Goal: Task Accomplishment & Management: Complete application form

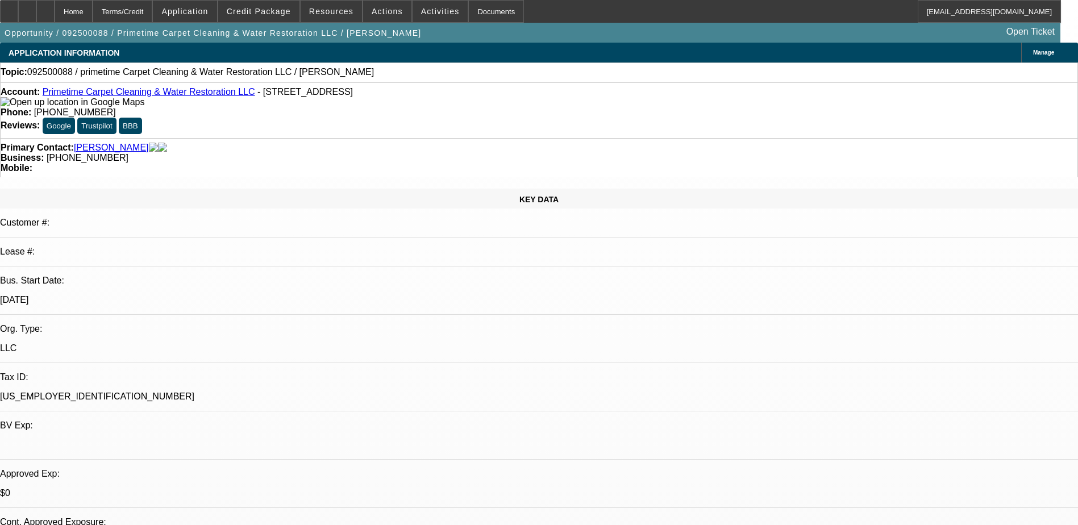
select select "0"
select select "2"
select select "0.1"
select select "4"
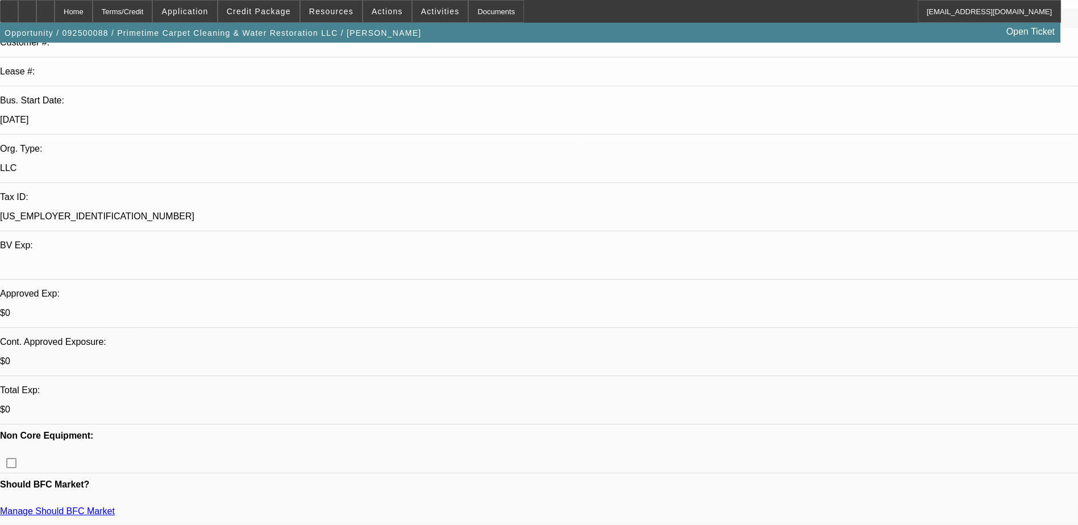
scroll to position [341, 0]
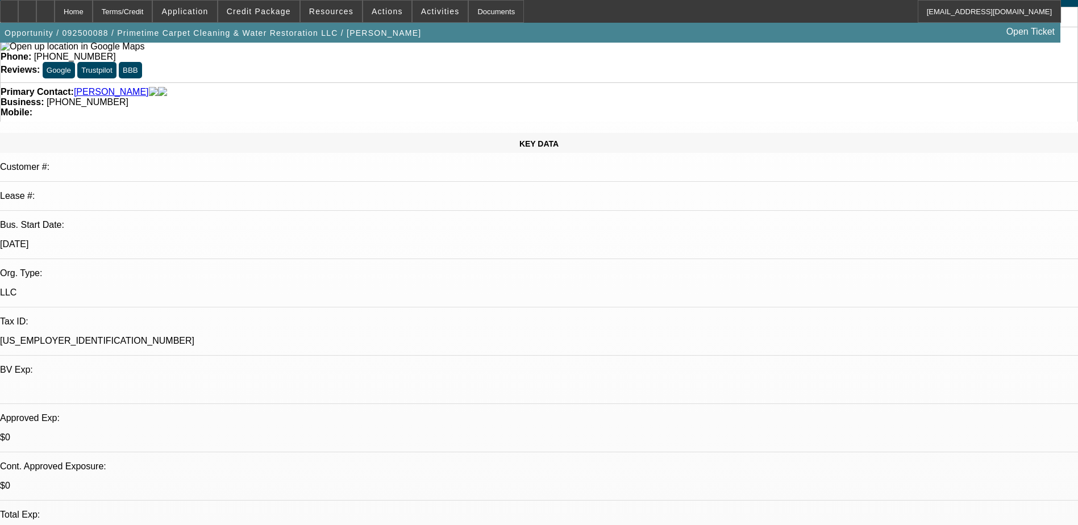
scroll to position [170, 0]
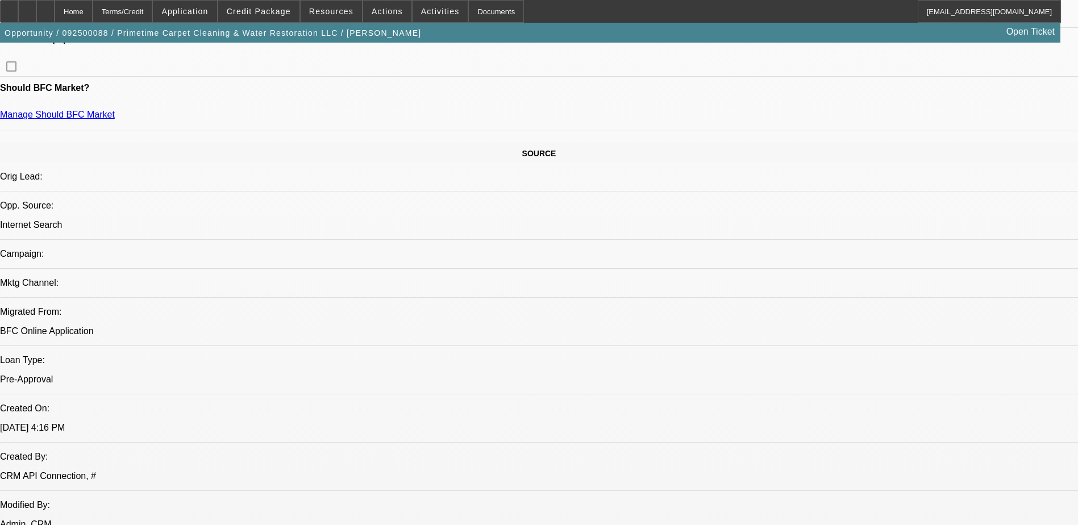
scroll to position [568, 0]
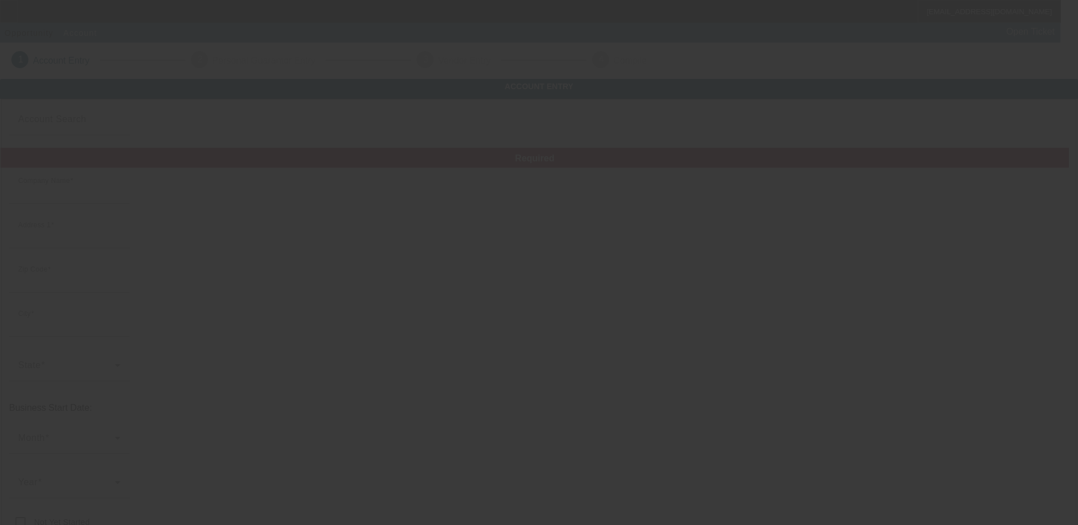
type input "JC TOWING"
type input "X"
type input "53204"
type input "[GEOGRAPHIC_DATA]"
type input "[PHONE_NUMBER]"
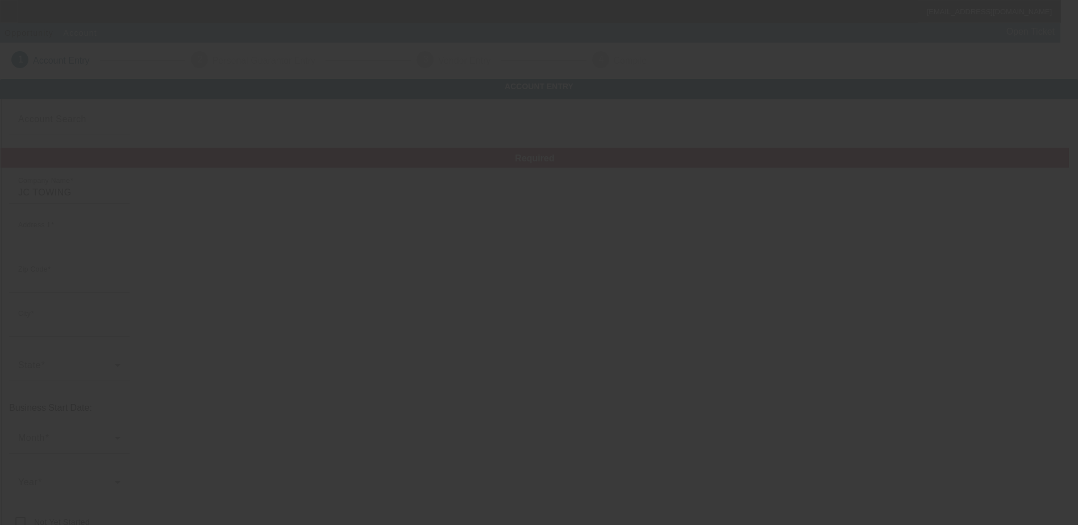
type input "X X X X X X X X X X X X X X X X X X X X X X X X X X X X X X X X X X X X X X X"
type input "[EMAIL_ADDRESS][DOMAIN_NAME]"
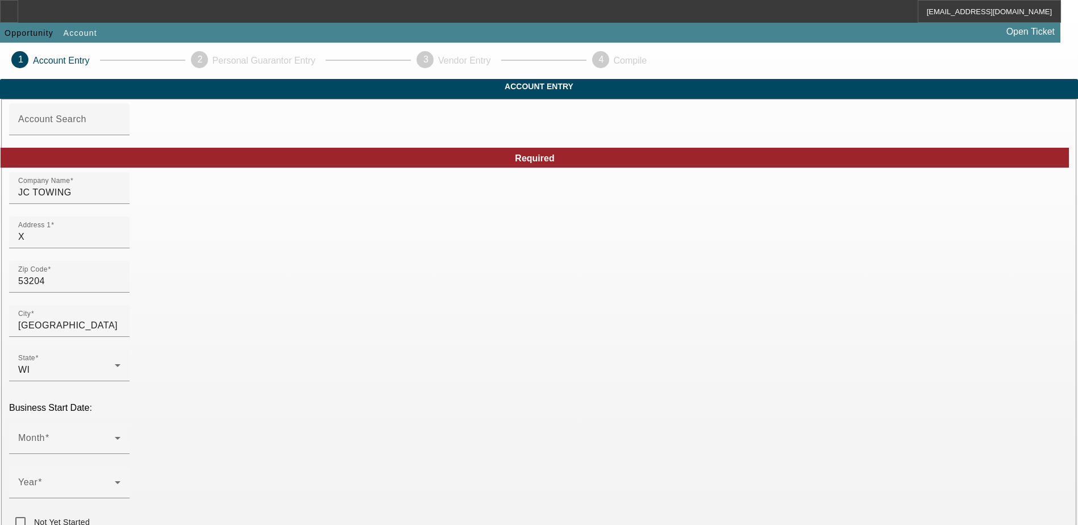
click at [120, 244] on input "X" at bounding box center [69, 237] width 102 height 14
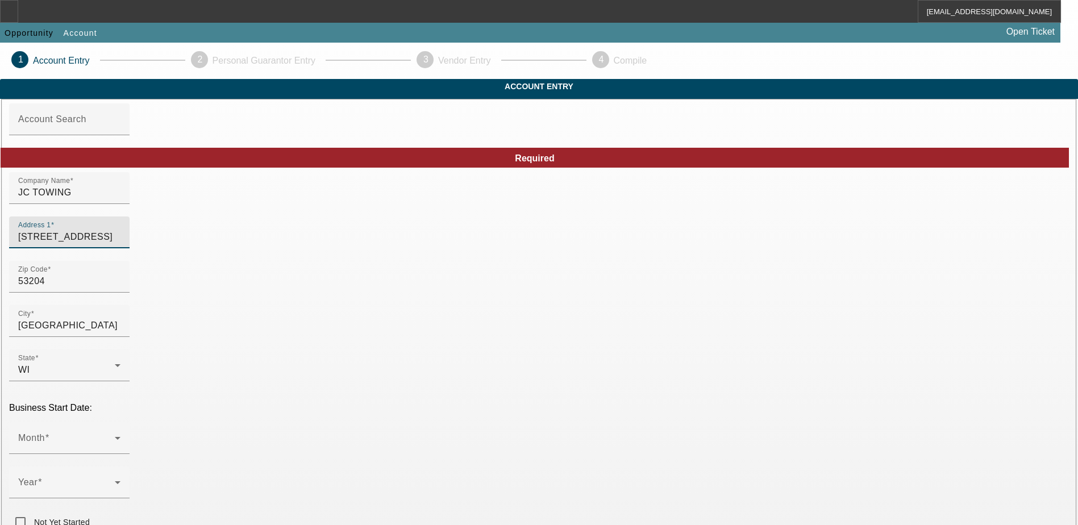
type input "[STREET_ADDRESS]"
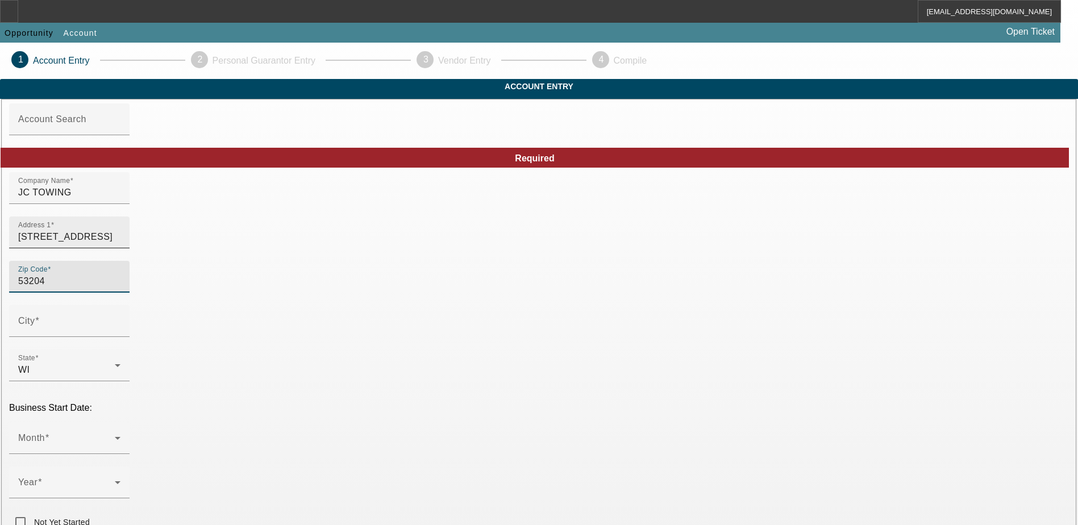
type input "[GEOGRAPHIC_DATA]"
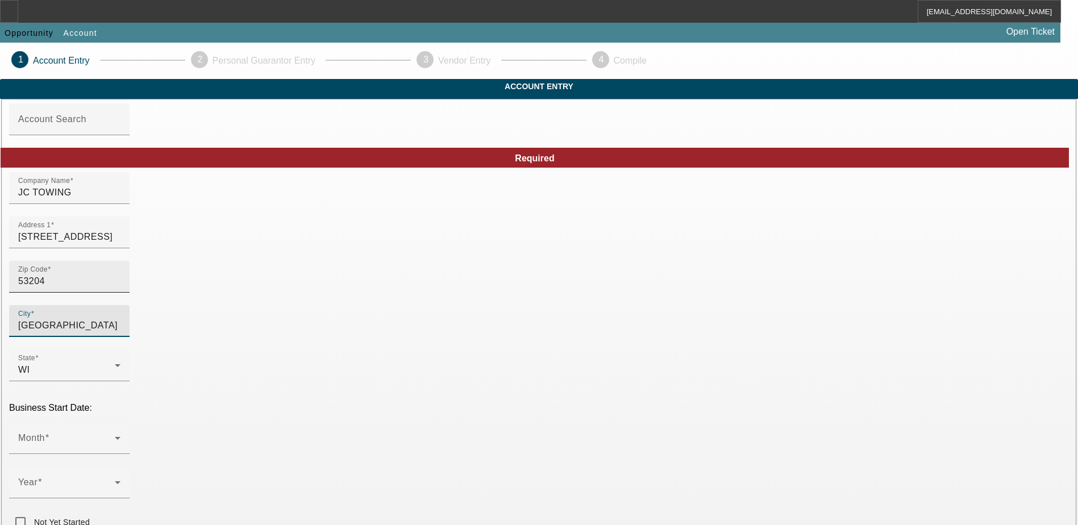
click at [120, 288] on input "53204" at bounding box center [69, 281] width 102 height 14
type input "5"
type input "53219"
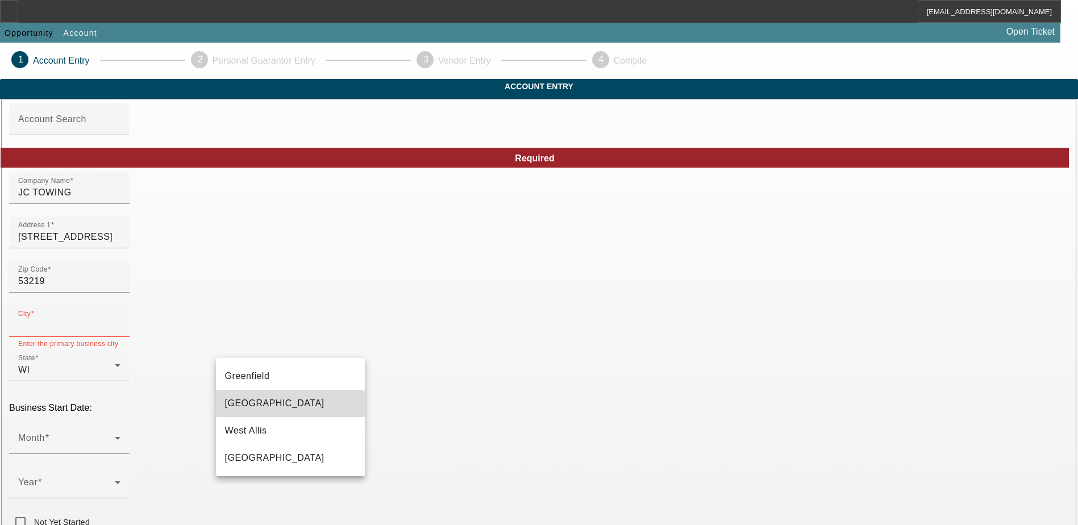
click at [261, 405] on mat-option "[GEOGRAPHIC_DATA]" at bounding box center [290, 403] width 149 height 27
type input "[GEOGRAPHIC_DATA]"
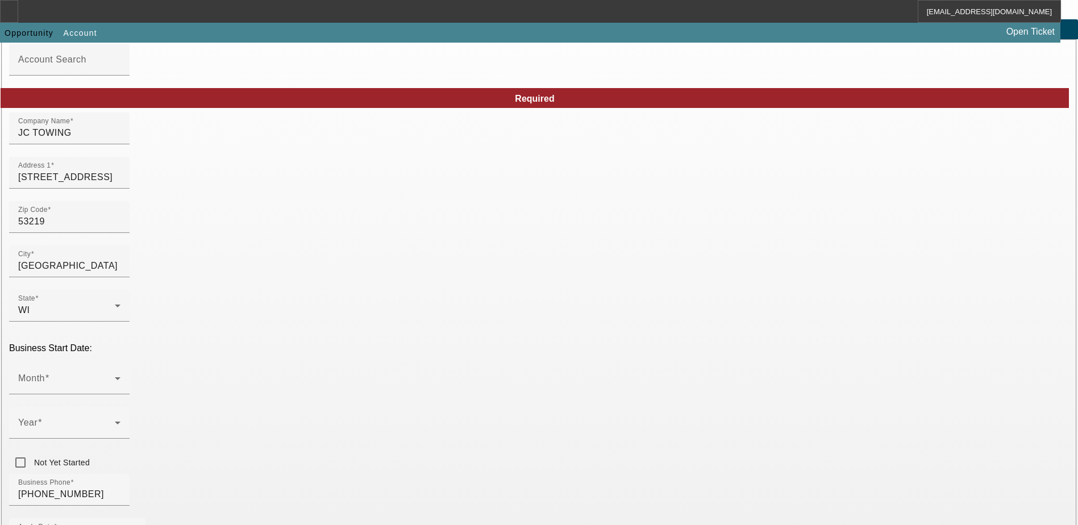
scroll to position [114, 0]
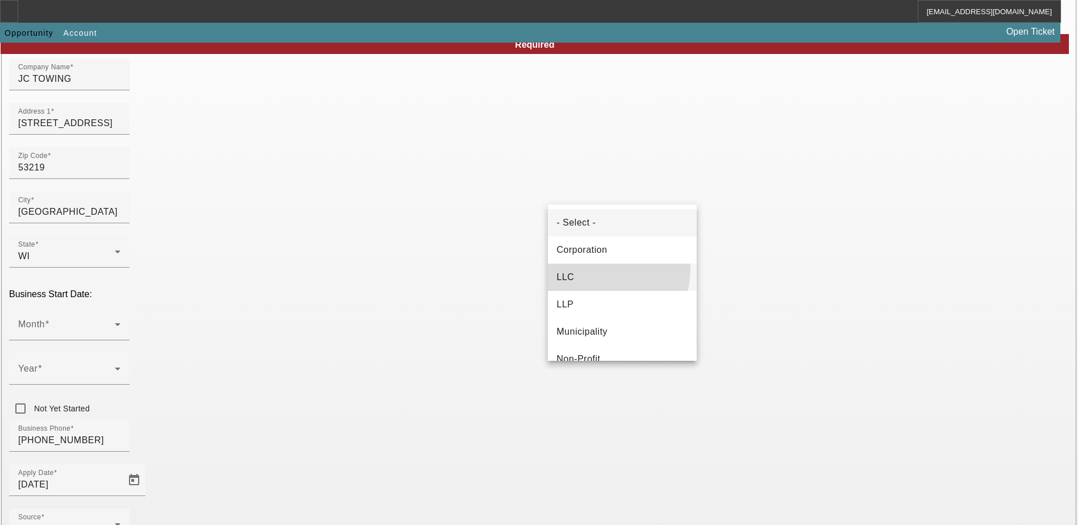
click at [581, 267] on mat-option "LLC" at bounding box center [622, 277] width 149 height 27
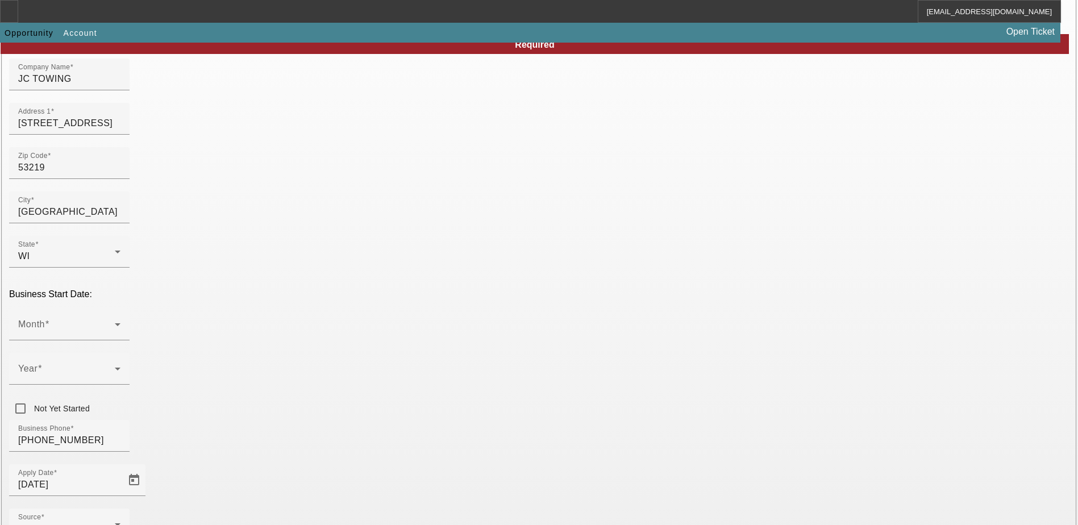
click at [120, 309] on div "Month" at bounding box center [69, 325] width 102 height 32
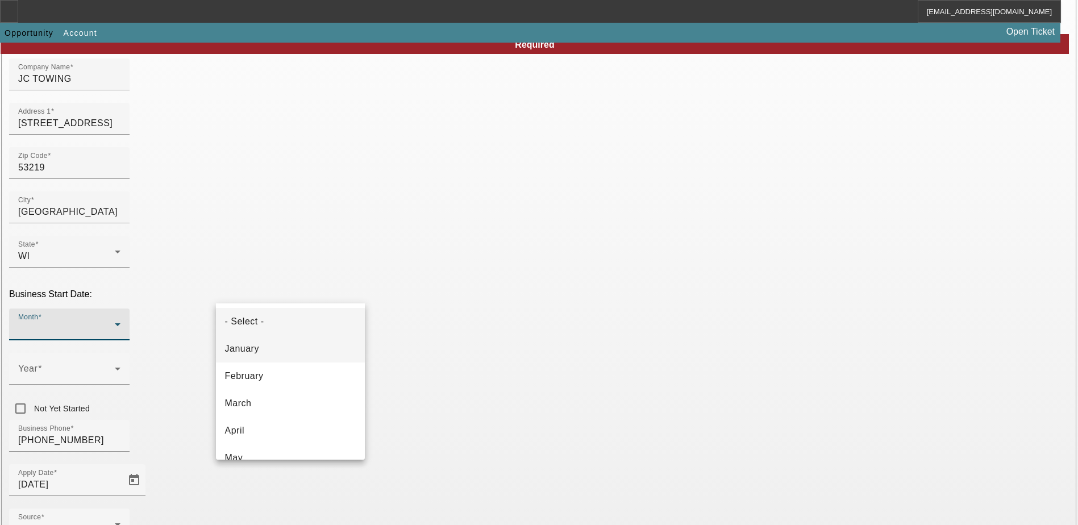
click at [294, 344] on mat-option "January" at bounding box center [290, 348] width 149 height 27
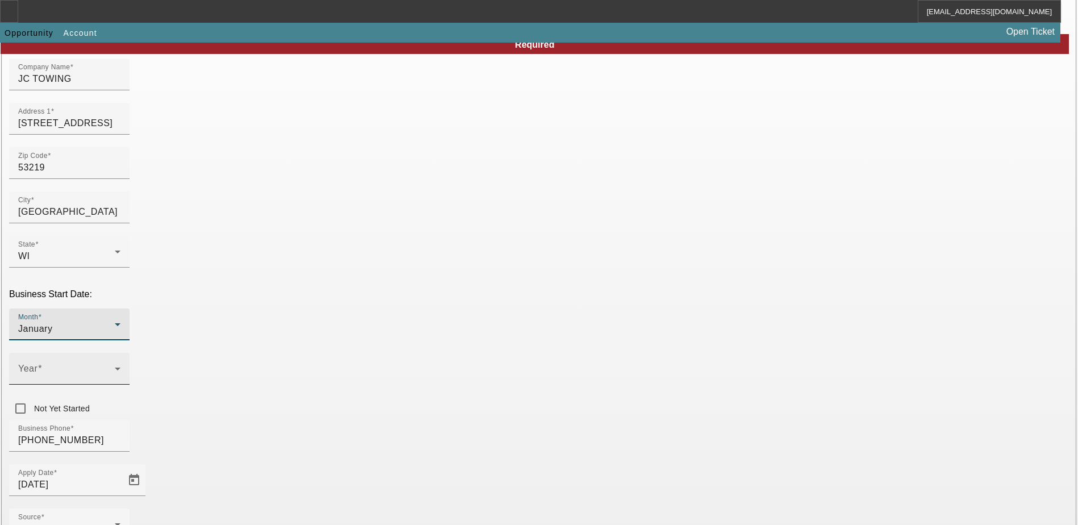
click at [38, 364] on mat-label "Year" at bounding box center [27, 369] width 19 height 10
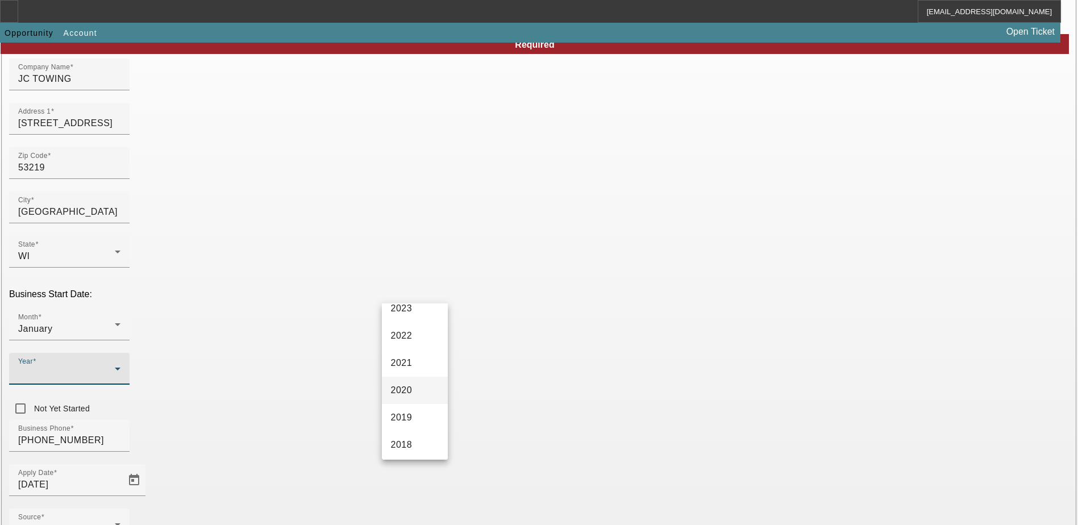
scroll to position [170, 0]
click at [410, 417] on mat-option "2018" at bounding box center [415, 423] width 66 height 27
click at [115, 522] on div "- Select -" at bounding box center [66, 529] width 97 height 14
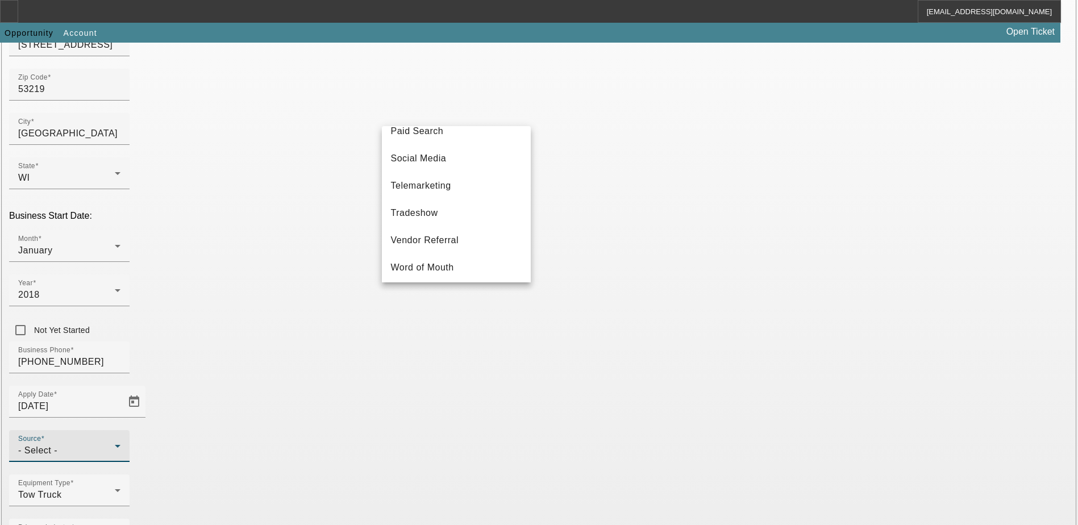
scroll to position [404, 0]
click at [441, 182] on span "Telemarketing" at bounding box center [421, 183] width 60 height 14
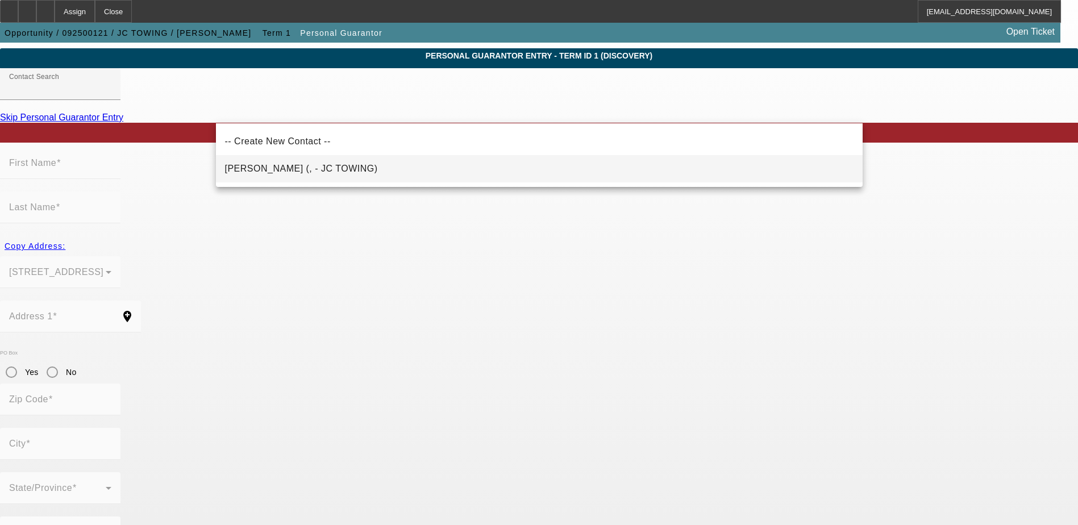
click at [278, 173] on span "Zapata, Juan (, - JC TOWING)" at bounding box center [301, 169] width 153 height 10
type input "Zapata, Juan (, - JC TOWING)"
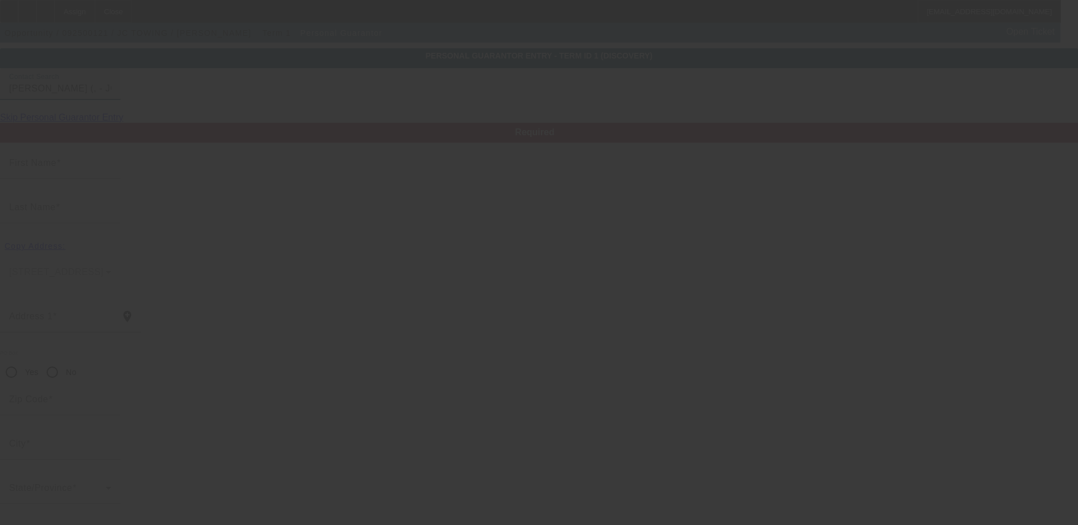
type input "Juan"
type input "Zapata"
radio input "true"
type input "[PHONE_NUMBER]"
type input "jctowingllc@gmail.com"
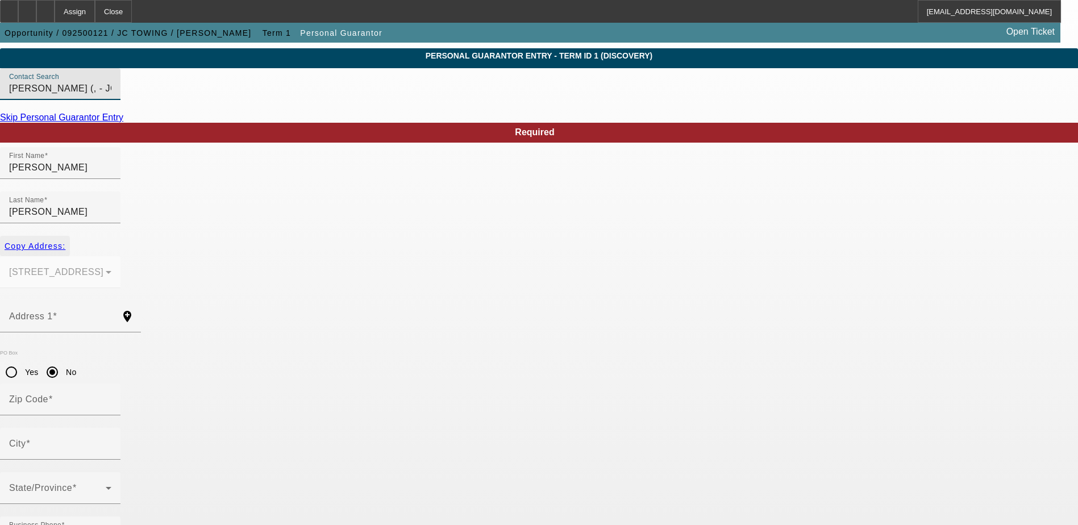
click at [65, 242] on span "Copy Address:" at bounding box center [35, 246] width 61 height 9
type input "[STREET_ADDRESS]"
radio input "false"
type input "53219"
type input "[GEOGRAPHIC_DATA]"
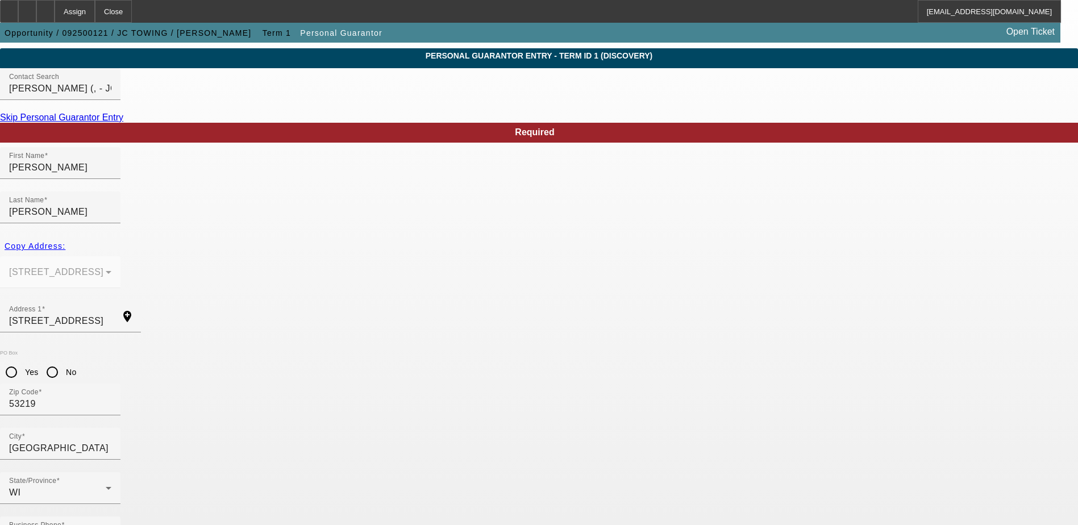
click at [64, 361] on input "No" at bounding box center [52, 372] width 23 height 23
radio input "true"
type input "100"
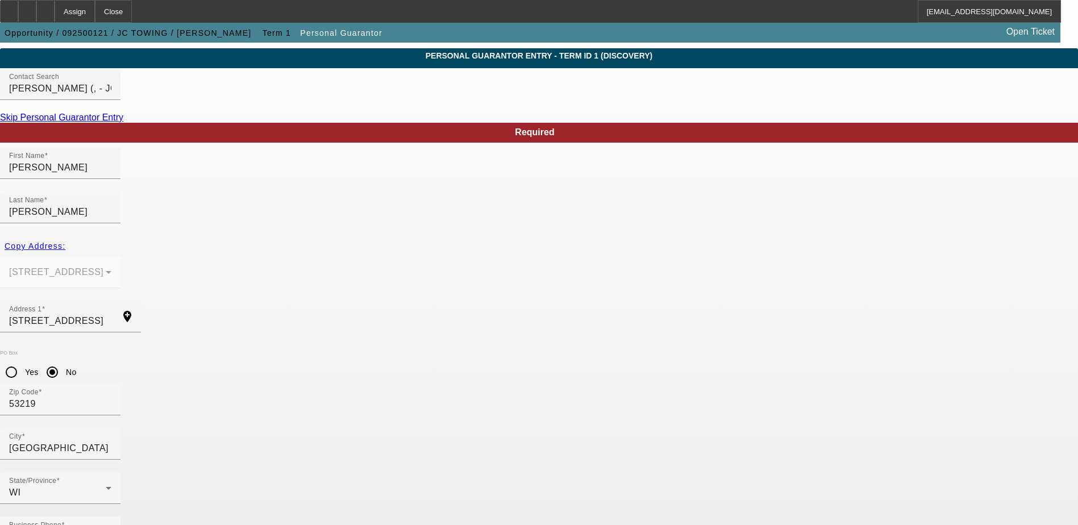
type input "581-86-4164"
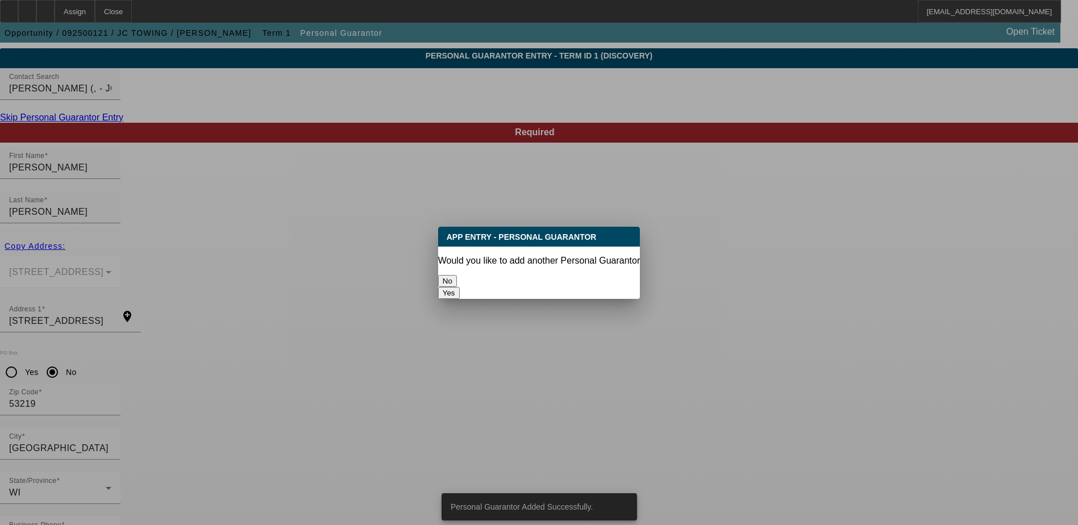
scroll to position [0, 0]
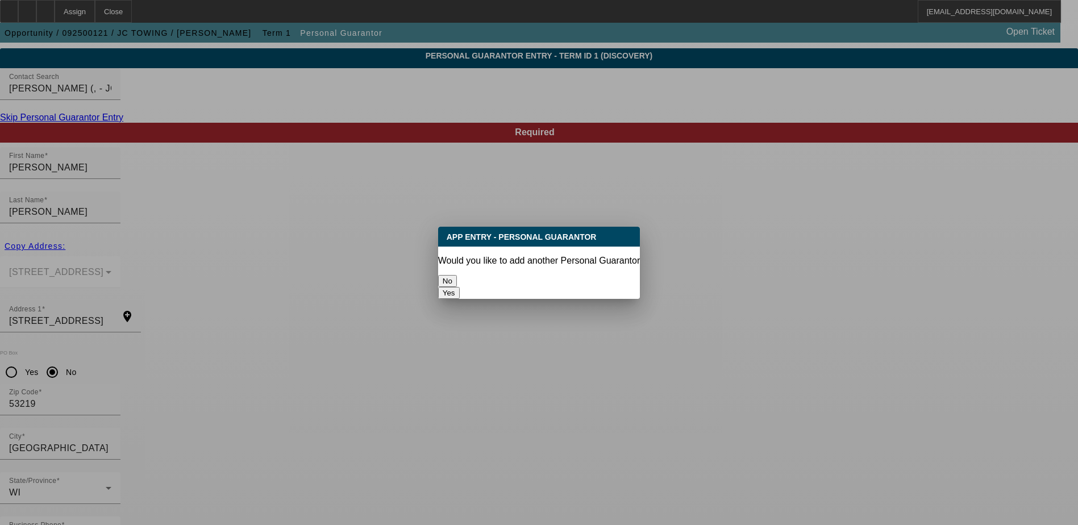
click at [1029, 340] on div at bounding box center [539, 262] width 1078 height 525
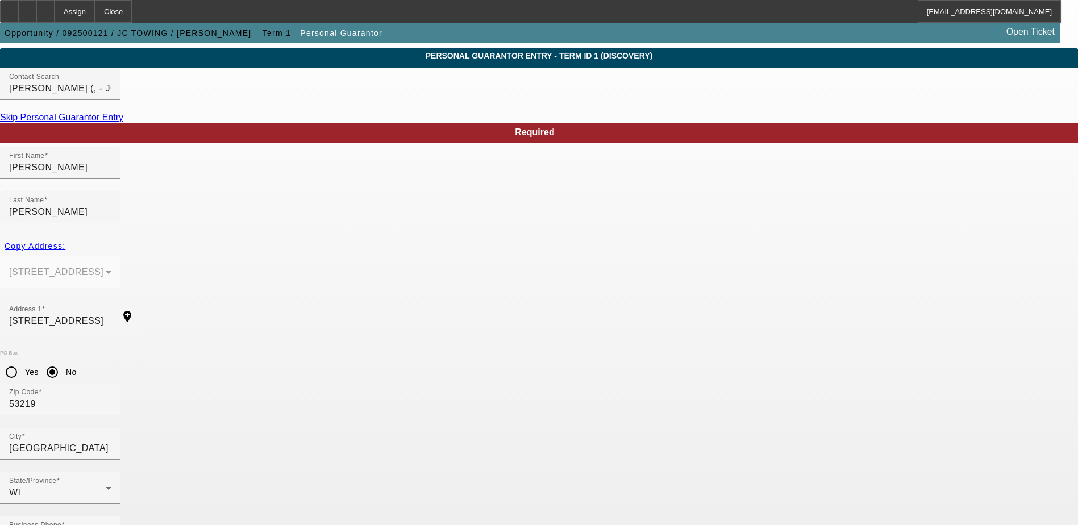
scroll to position [31, 0]
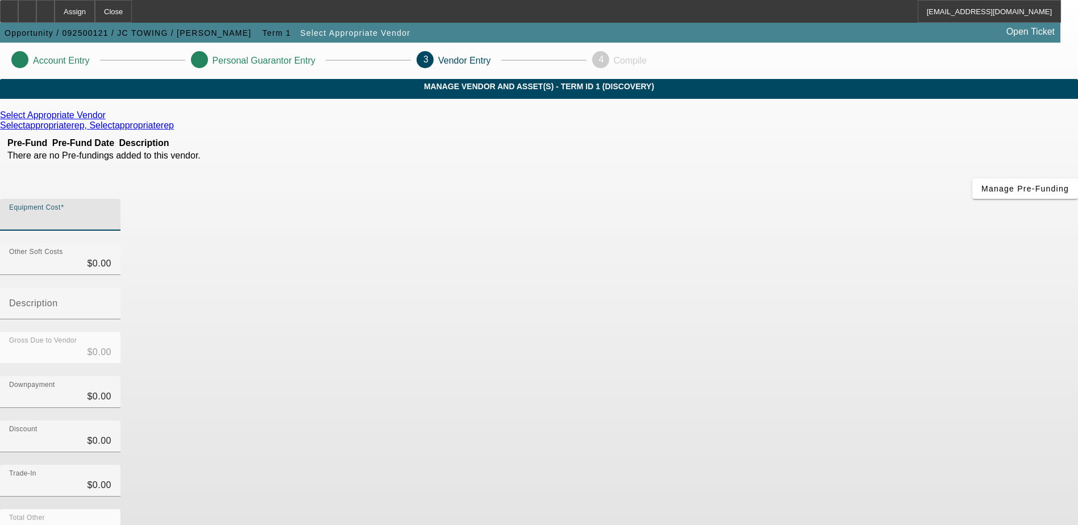
click at [111, 213] on input "Equipment Cost" at bounding box center [60, 220] width 102 height 14
type input "1"
type input "$1.00"
type input "10"
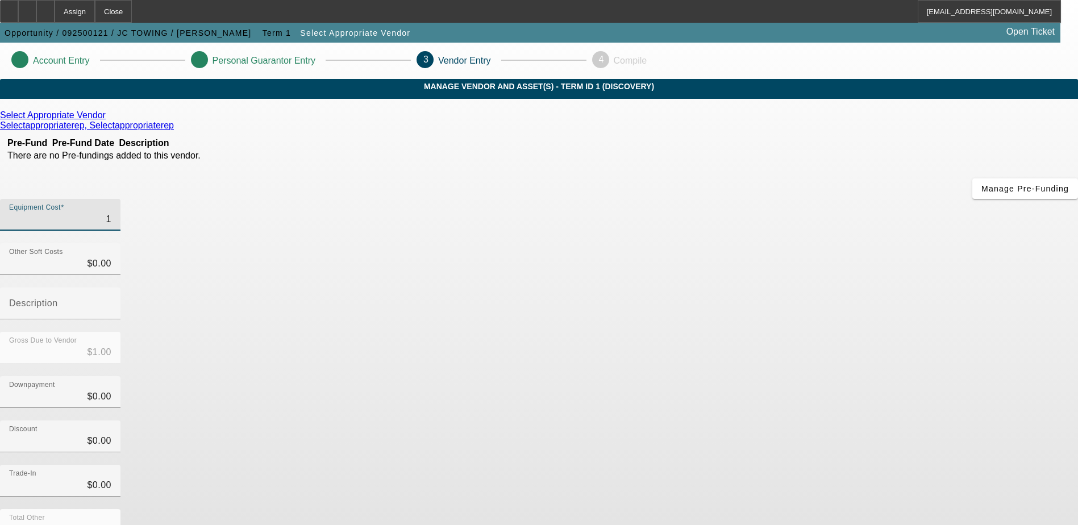
type input "$10.00"
type input "100"
type input "$100.00"
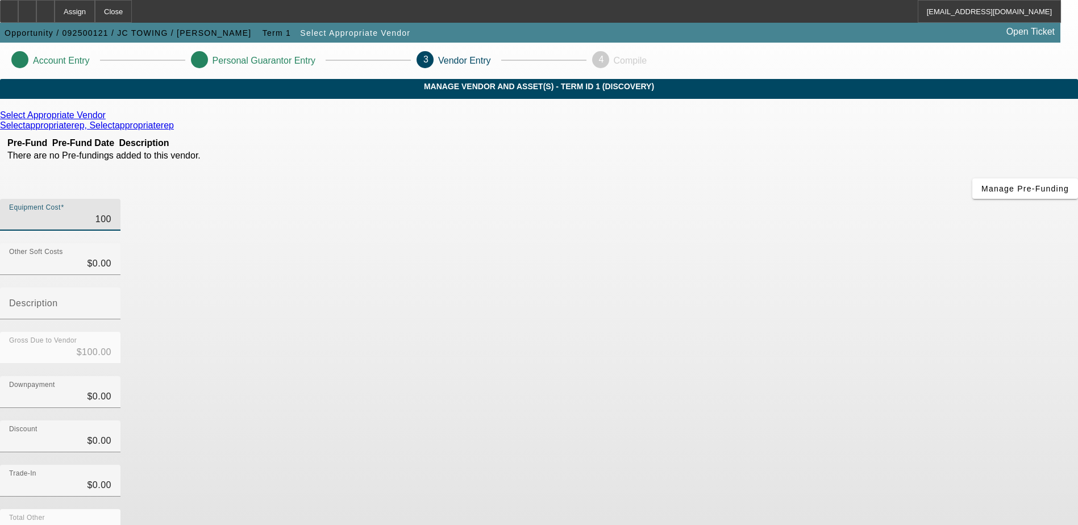
type input "1000"
type input "$1,000.00"
type input "10000"
type input "$10,000.00"
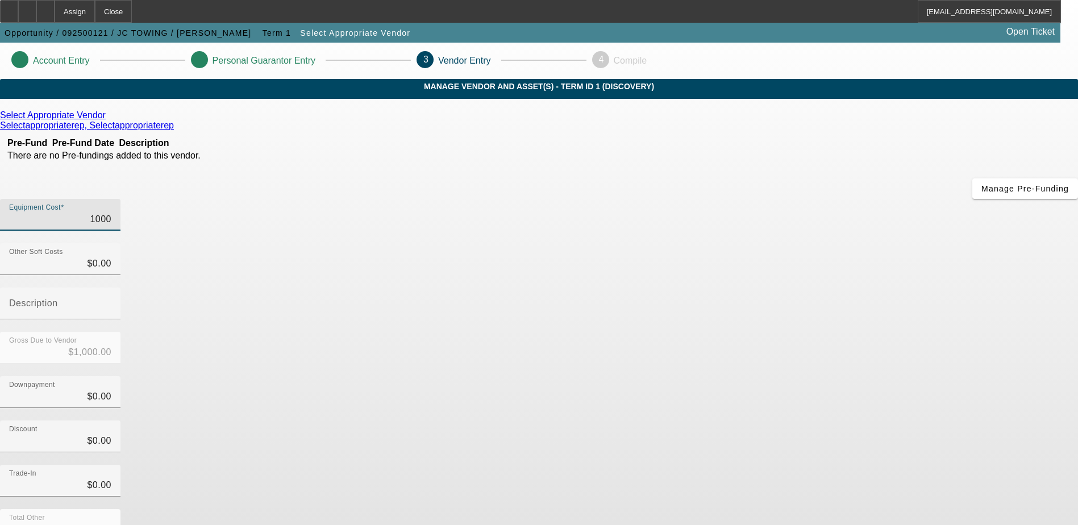
type input "$10,000.00"
type input "100000"
type input "$100,000.00"
click at [924, 340] on app-vendor-asset-manage "Account Entry Personal Guarantor Entry 3 Vendor Entry 4 Compile MANAGE VENDOR A…" at bounding box center [539, 360] width 1078 height 635
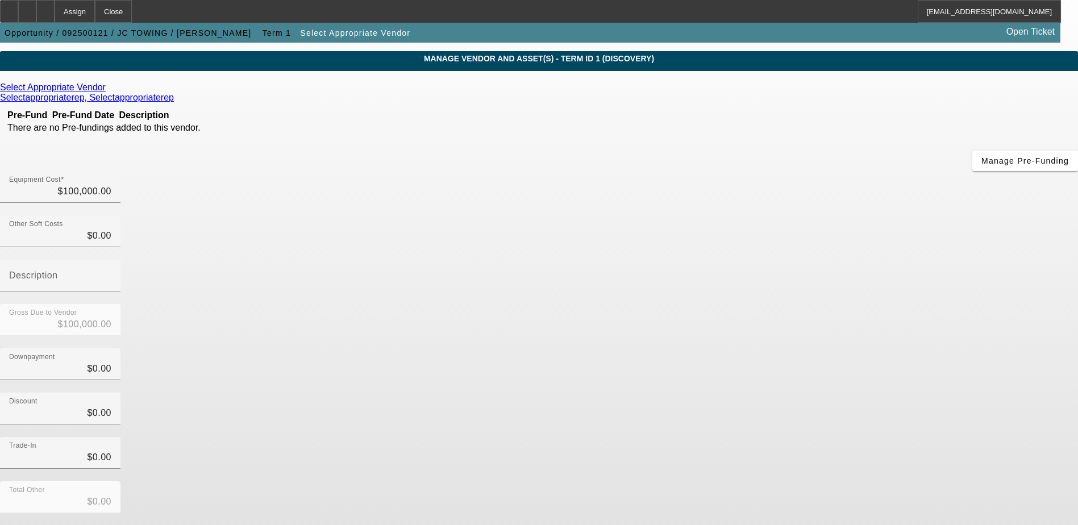
scroll to position [51, 0]
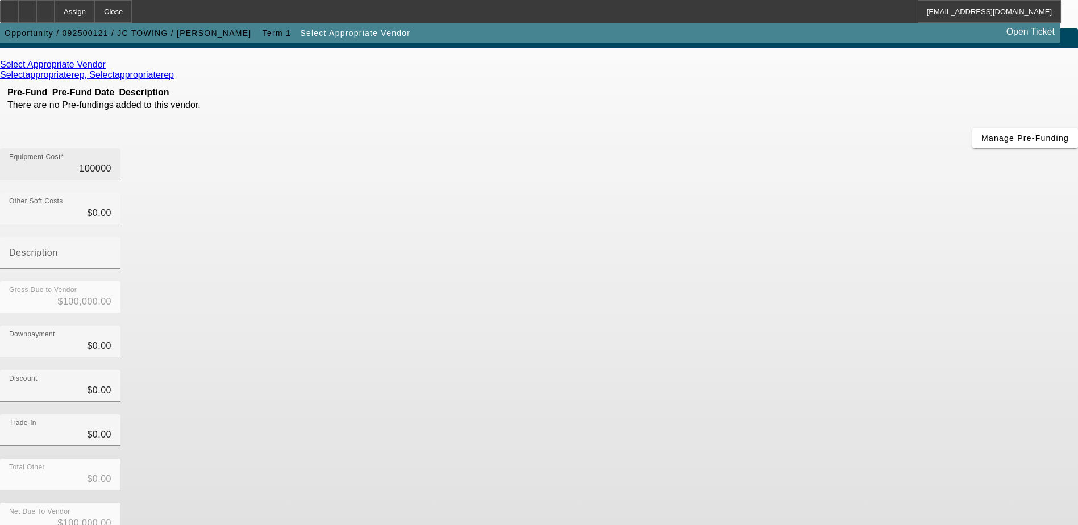
click at [111, 162] on input "100000" at bounding box center [60, 169] width 102 height 14
type input "5"
type input "$5.00"
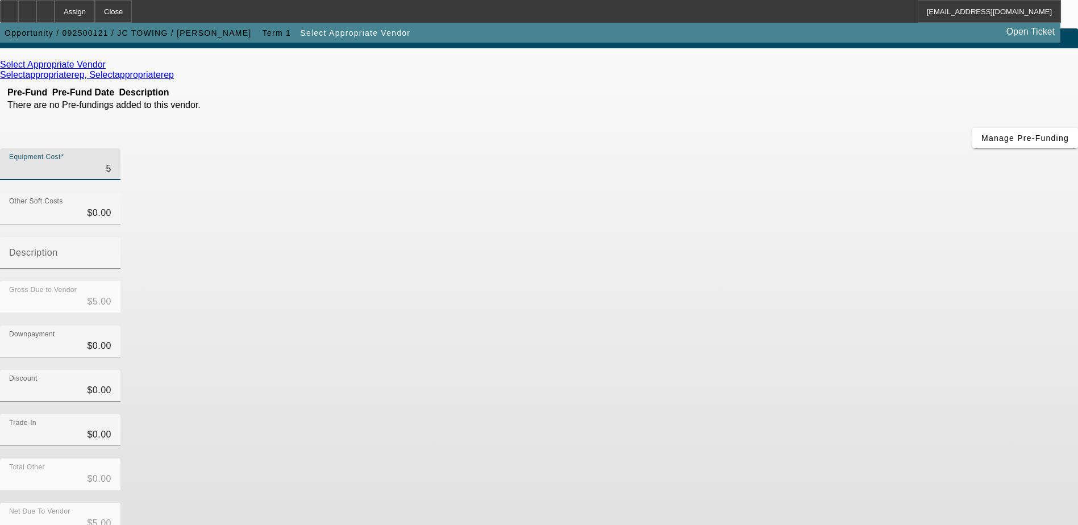
type input "50"
type input "$50.00"
type input "500"
type input "$500.00"
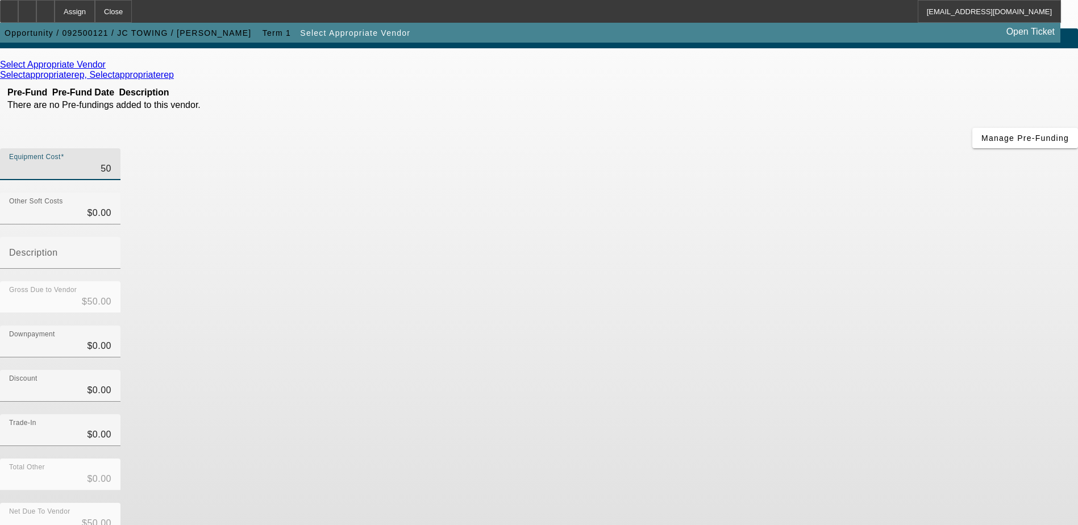
type input "$500.00"
type input "5000"
type input "$5,000.00"
type input "50000"
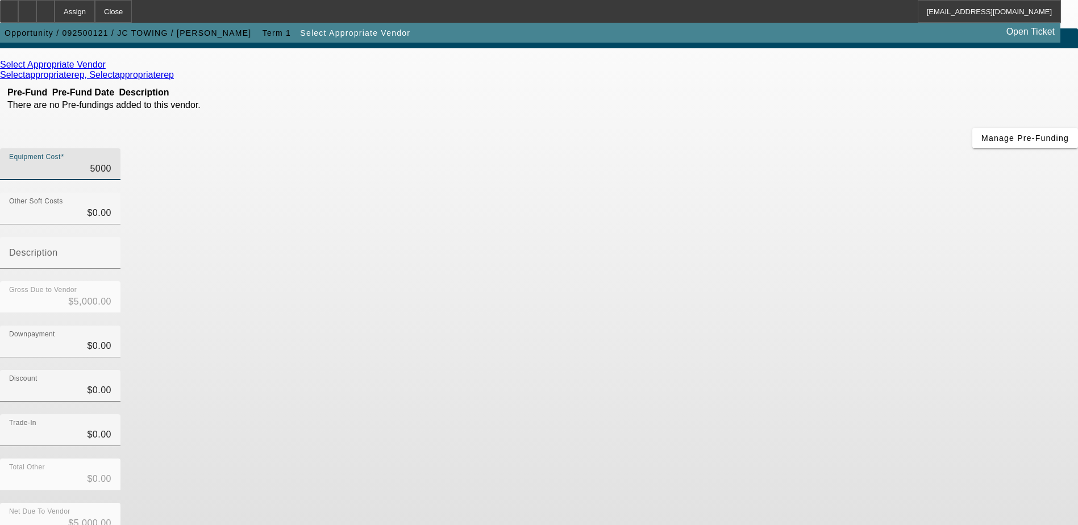
type input "$50,000.00"
click at [871, 251] on div "MANAGE VENDOR AND ASSET(S) - Term ID 1 (Discovery) Select Appropriate Vendor Se…" at bounding box center [539, 327] width 1078 height 598
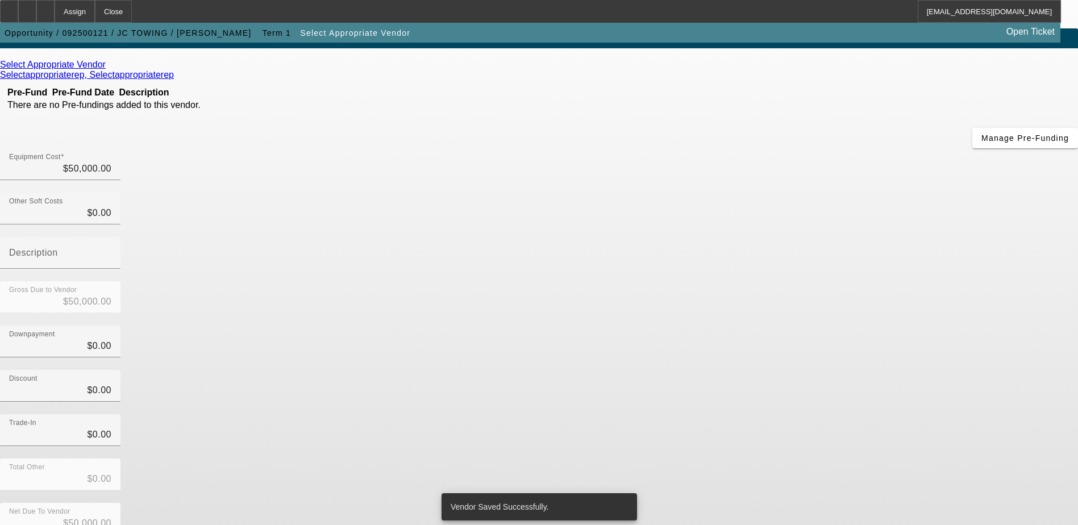
scroll to position [0, 0]
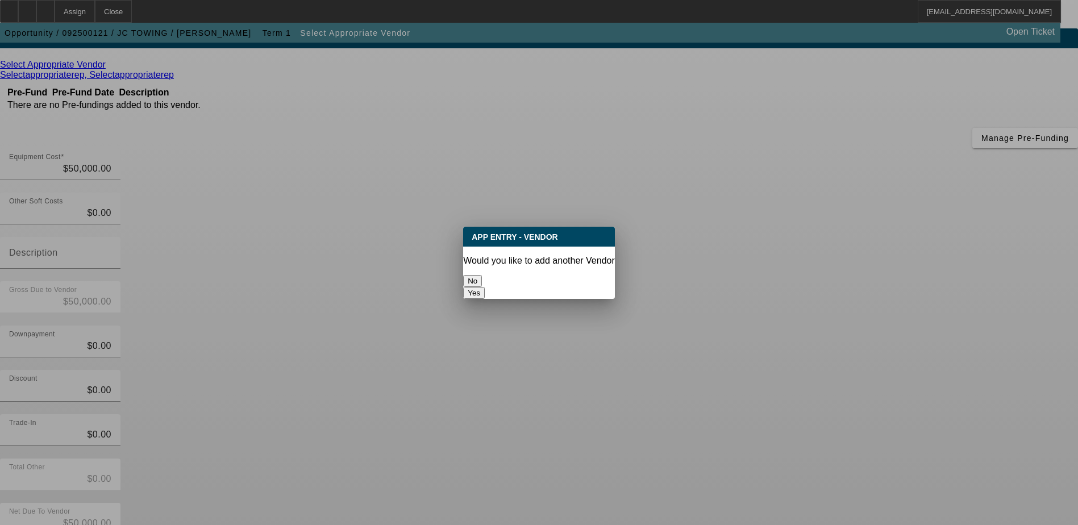
click at [482, 278] on button "No" at bounding box center [472, 281] width 19 height 12
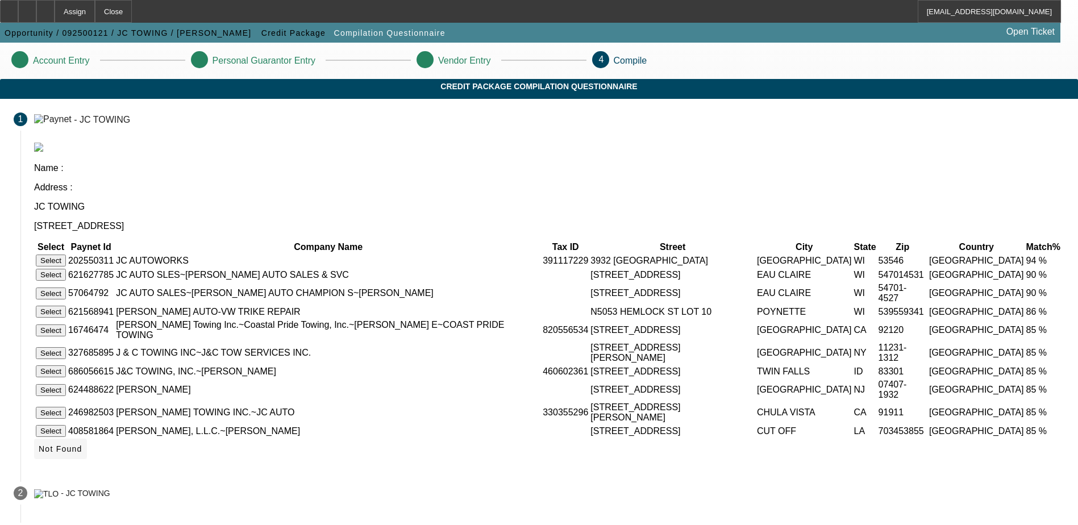
click at [82, 444] on span "Not Found" at bounding box center [61, 448] width 44 height 9
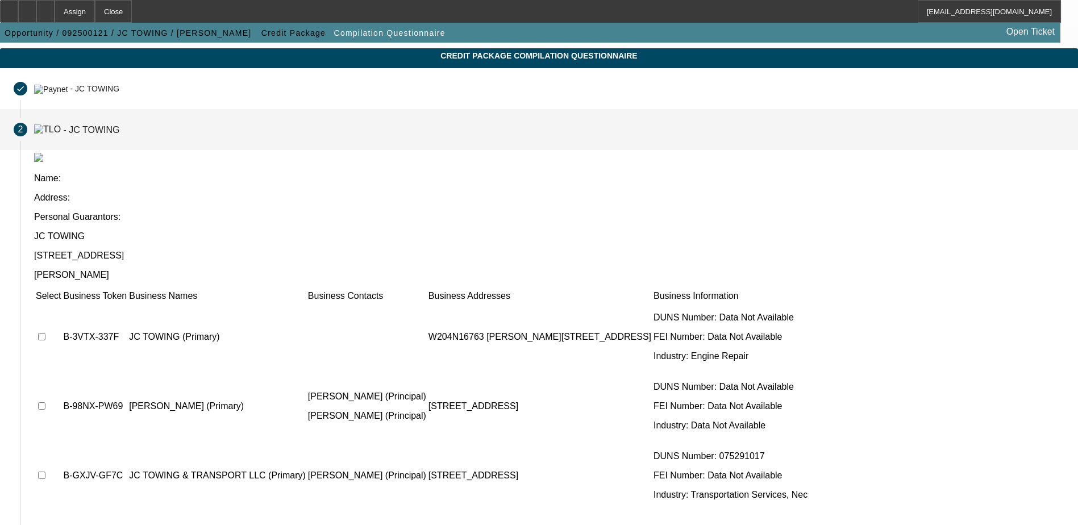
scroll to position [57, 0]
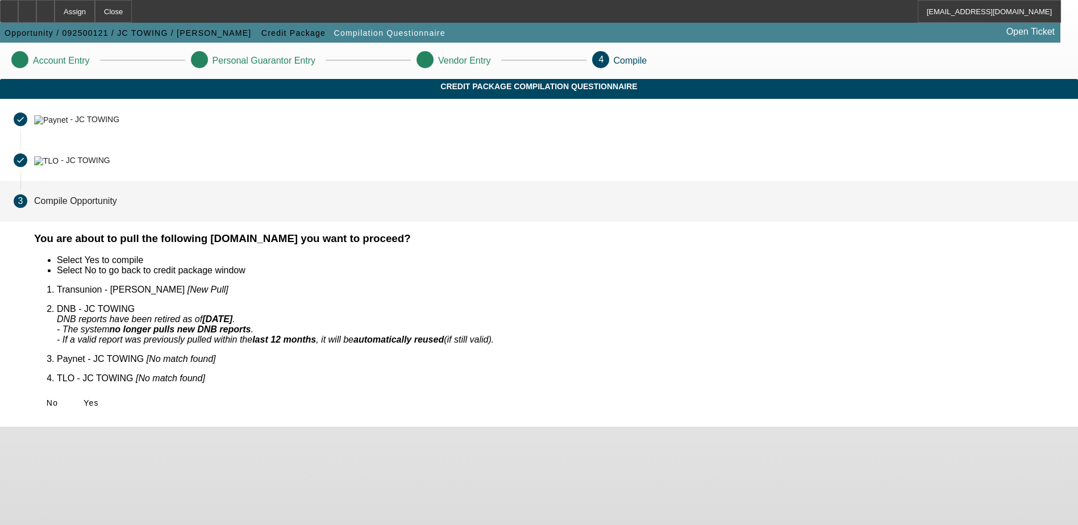
scroll to position [0, 0]
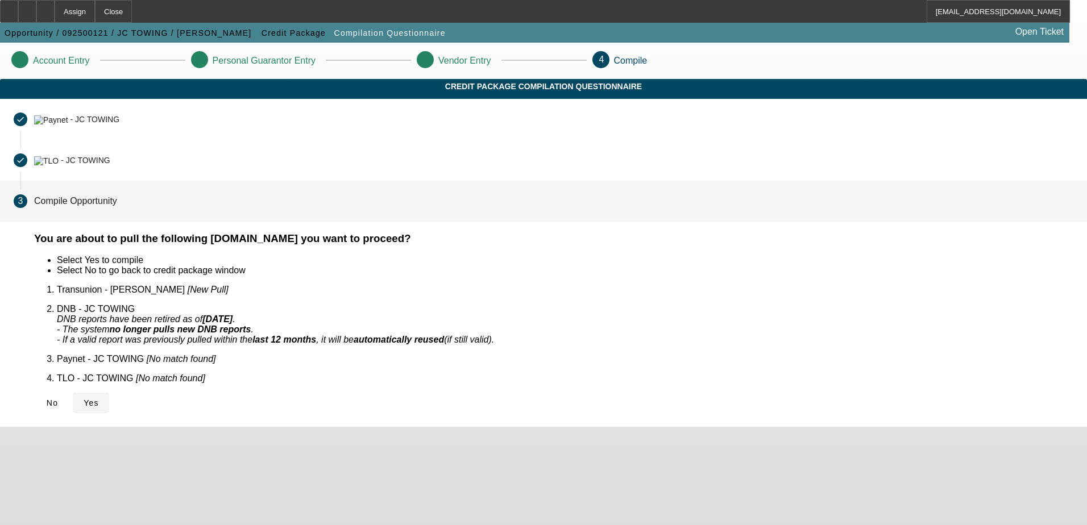
click at [84, 398] on icon at bounding box center [84, 402] width 0 height 9
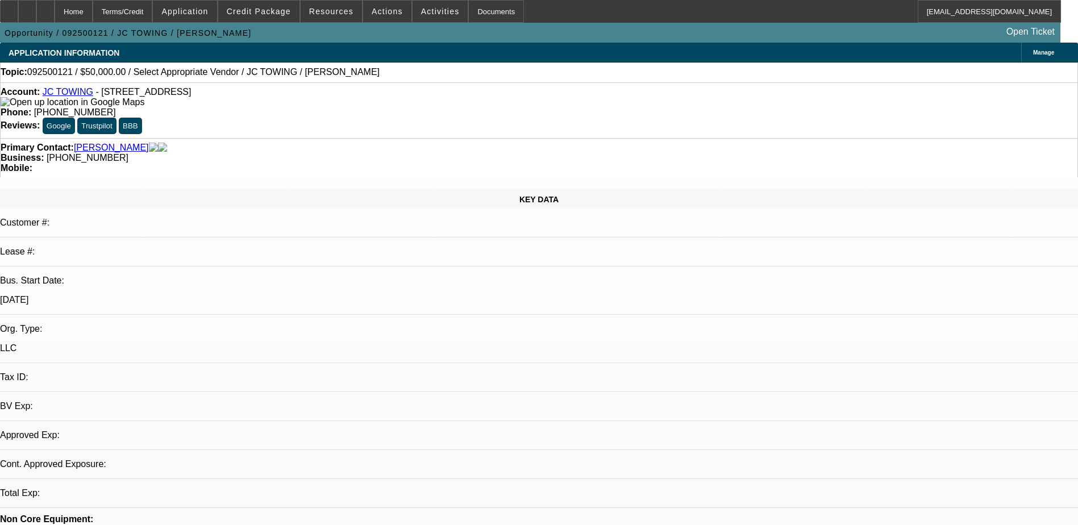
select select "0"
select select "2"
select select "0.1"
select select "4"
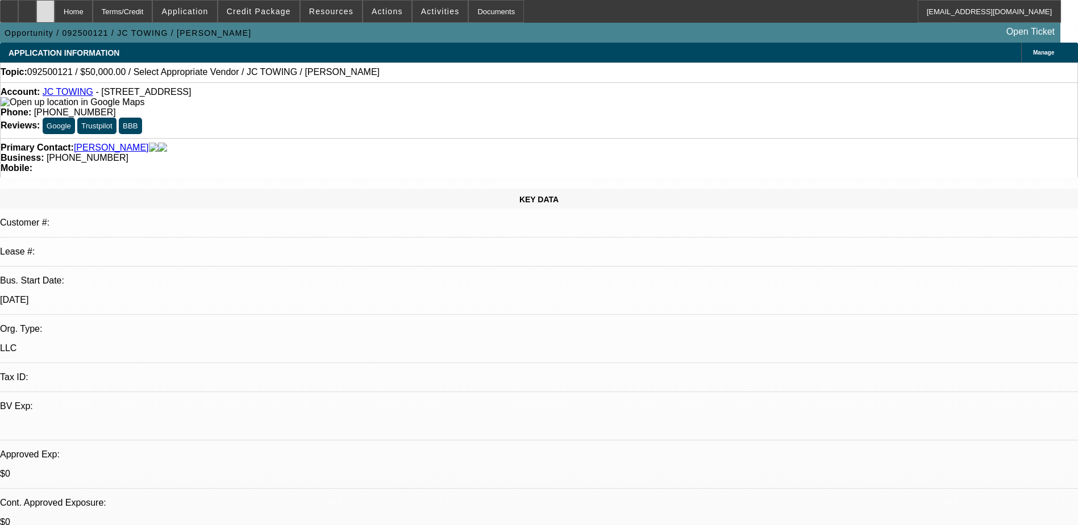
click at [55, 18] on div at bounding box center [45, 11] width 18 height 23
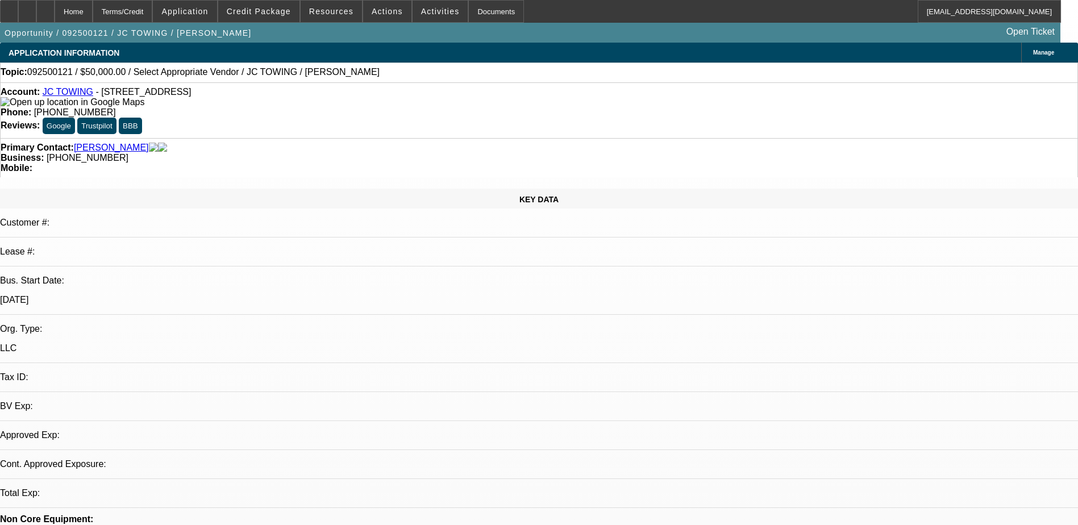
select select "0"
select select "2"
select select "0.1"
select select "1"
select select "2"
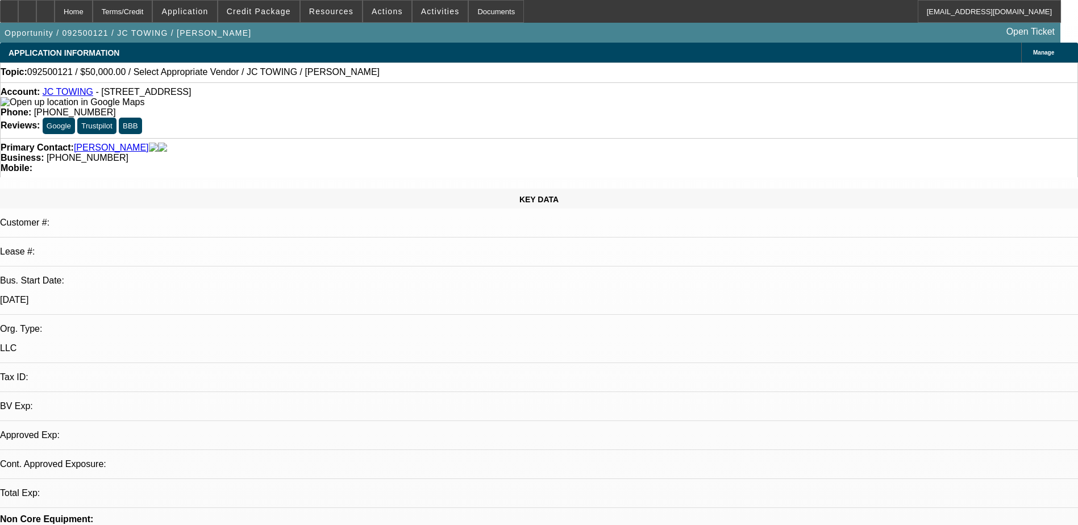
select select "4"
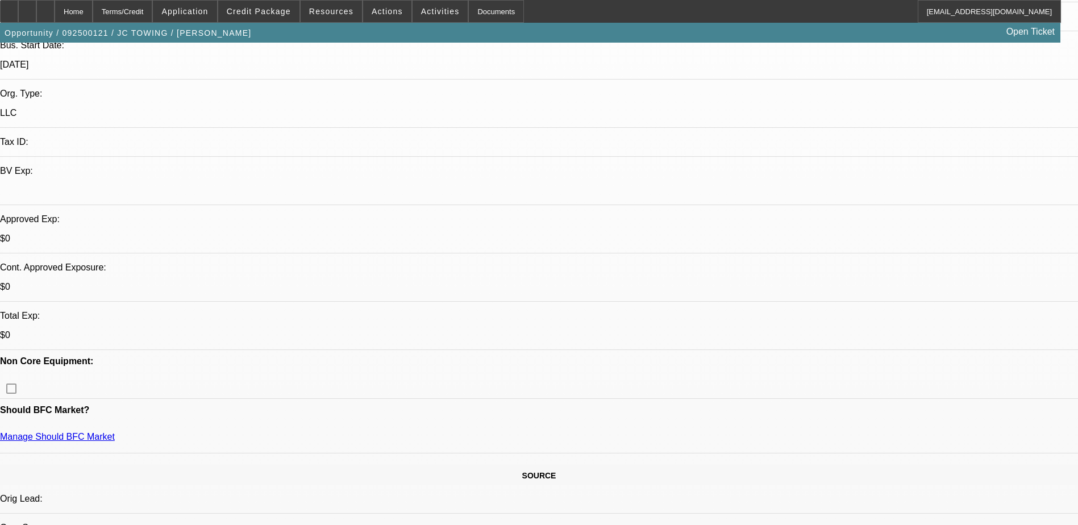
scroll to position [341, 0]
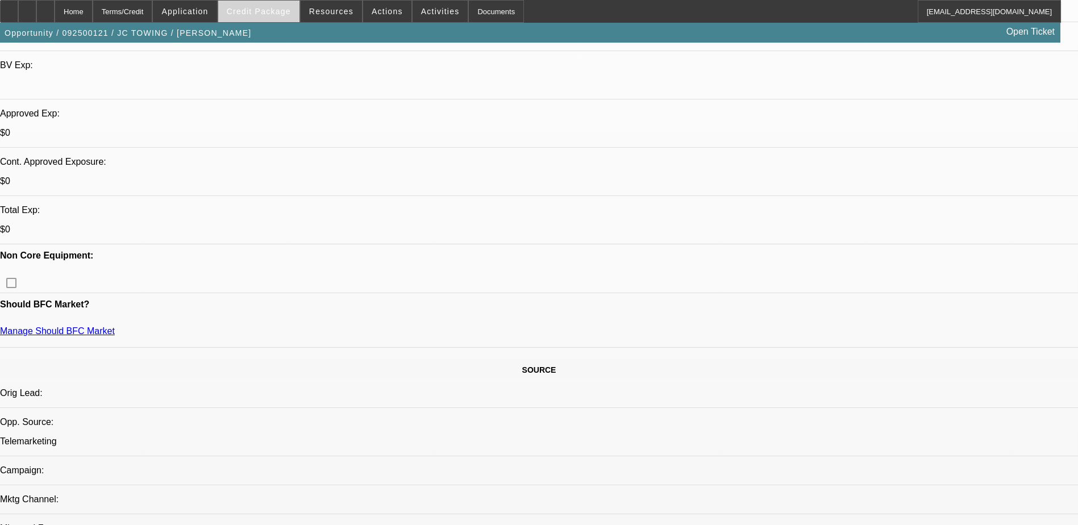
click at [259, 7] on span "Credit Package" at bounding box center [259, 11] width 64 height 9
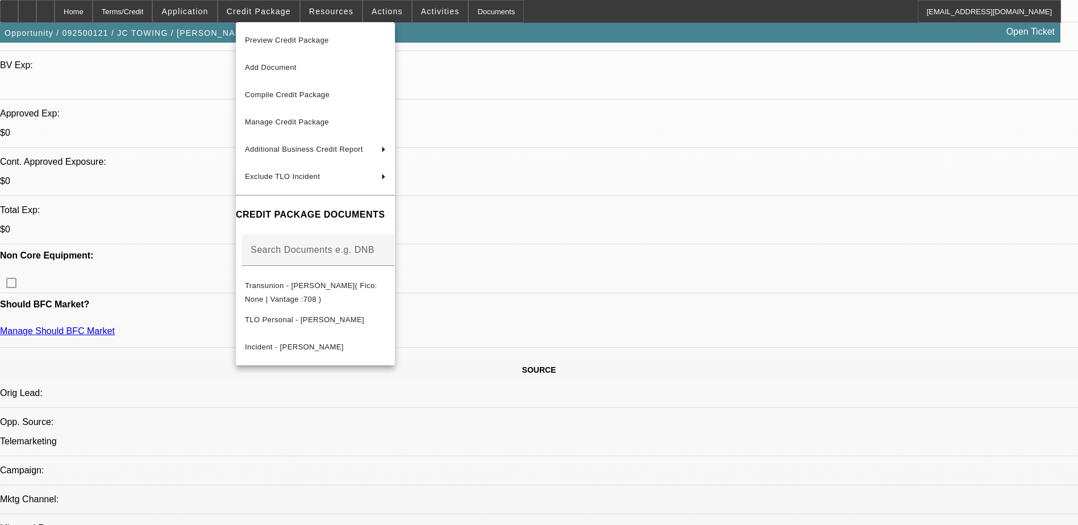
click at [259, 8] on div at bounding box center [539, 262] width 1078 height 525
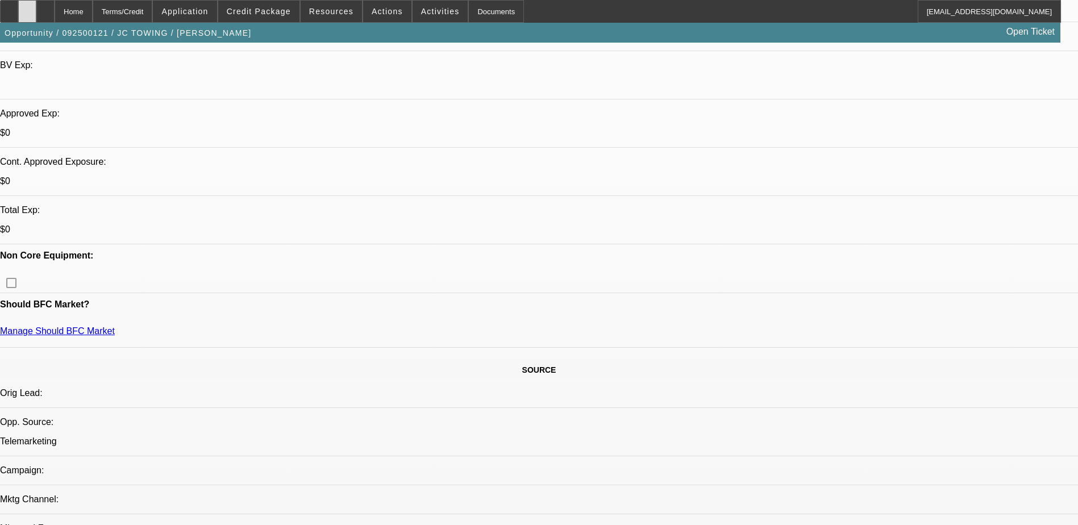
click at [27, 7] on icon at bounding box center [27, 7] width 0 height 0
click at [278, 12] on span "Credit Package" at bounding box center [259, 11] width 64 height 9
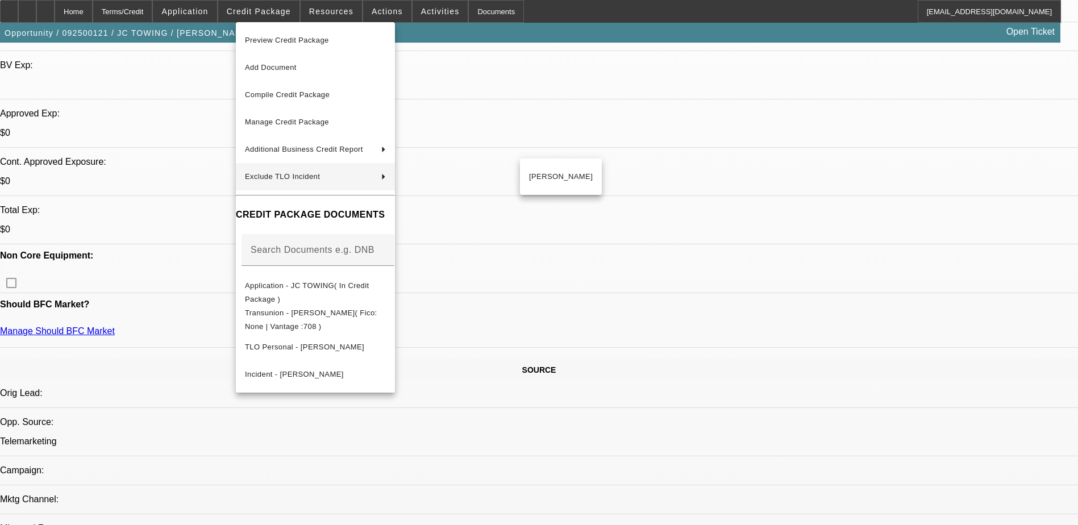
click at [798, 288] on div at bounding box center [539, 262] width 1078 height 525
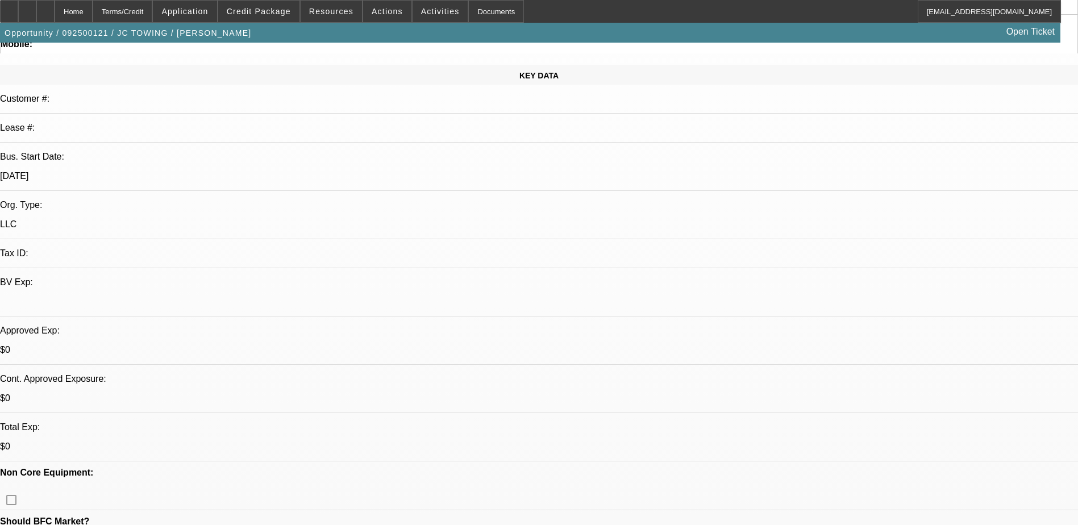
scroll to position [227, 0]
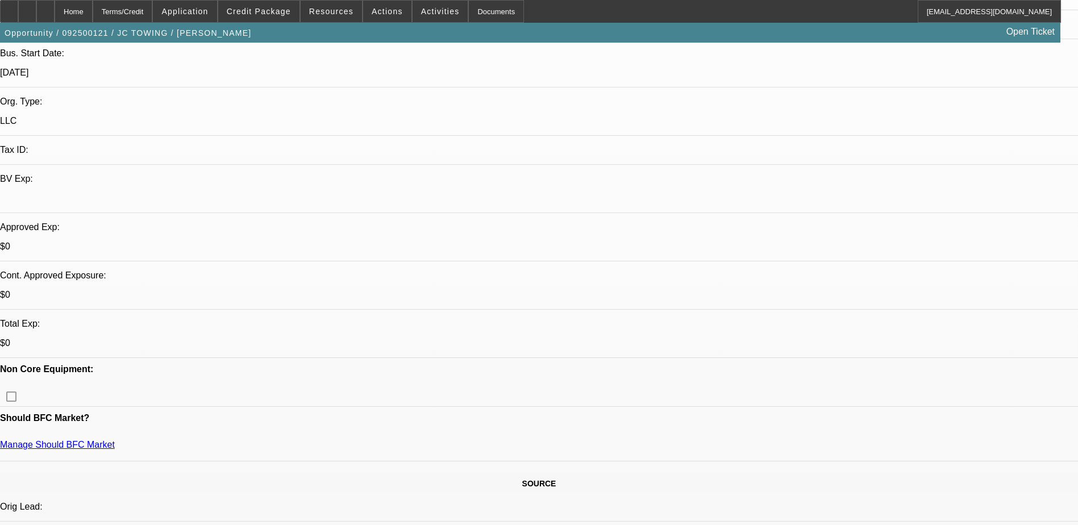
click at [208, 10] on span "Application" at bounding box center [184, 11] width 47 height 9
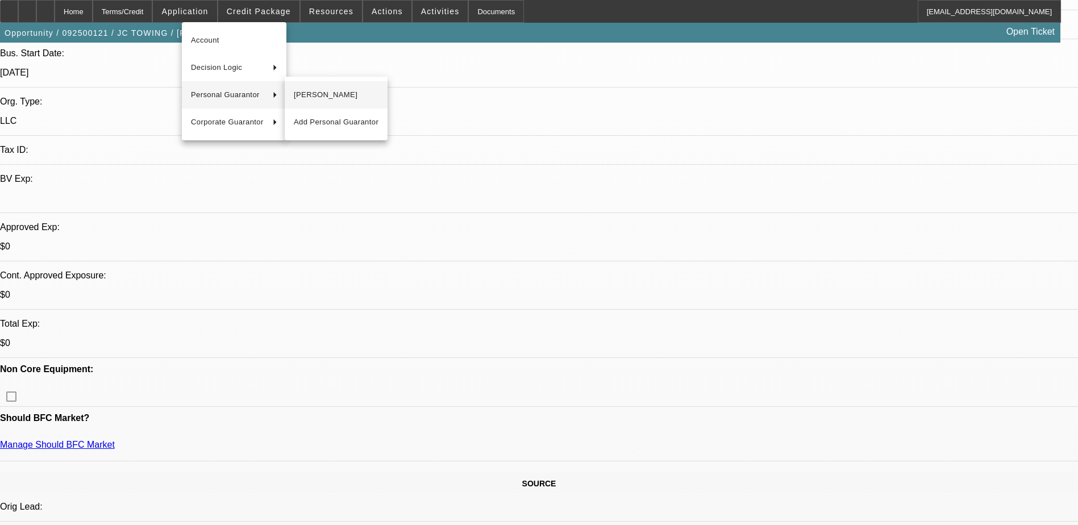
click at [317, 95] on span "[PERSON_NAME]" at bounding box center [336, 95] width 85 height 14
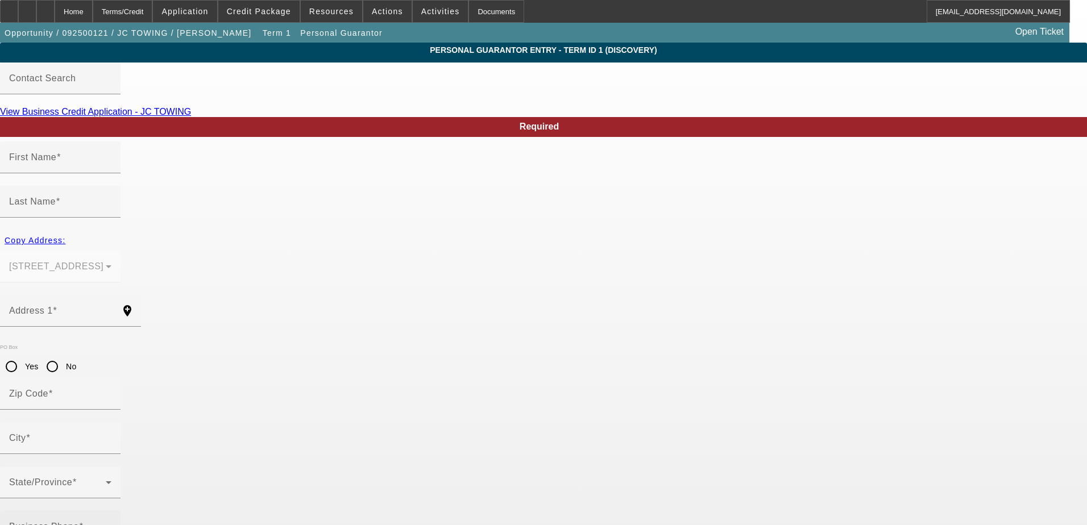
type input "[PERSON_NAME]"
type input "[STREET_ADDRESS]"
radio input "true"
type input "53219"
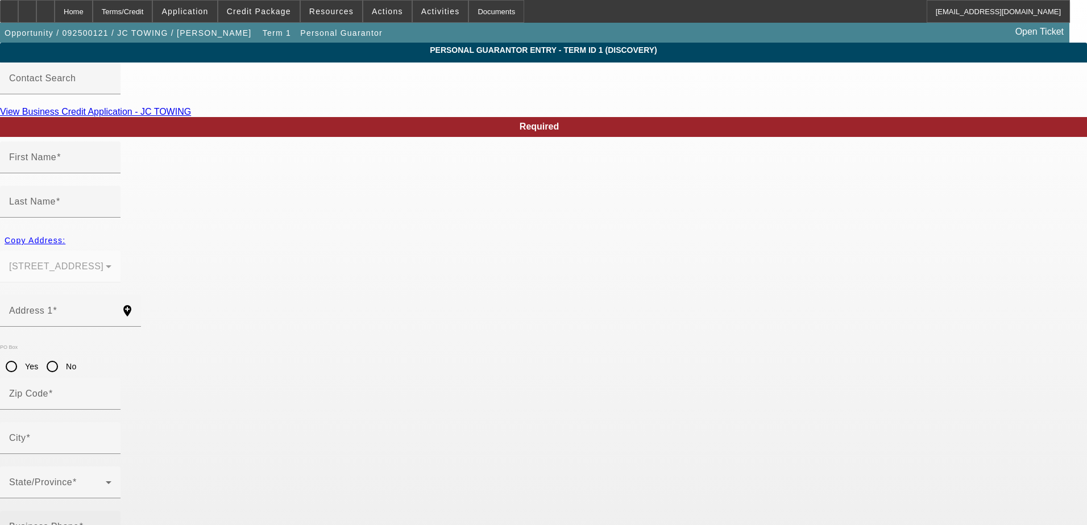
type input "[GEOGRAPHIC_DATA]"
type input "[PHONE_NUMBER]"
type input "100"
type input "581-86-4164"
type input "jctowingllc@gmail.com"
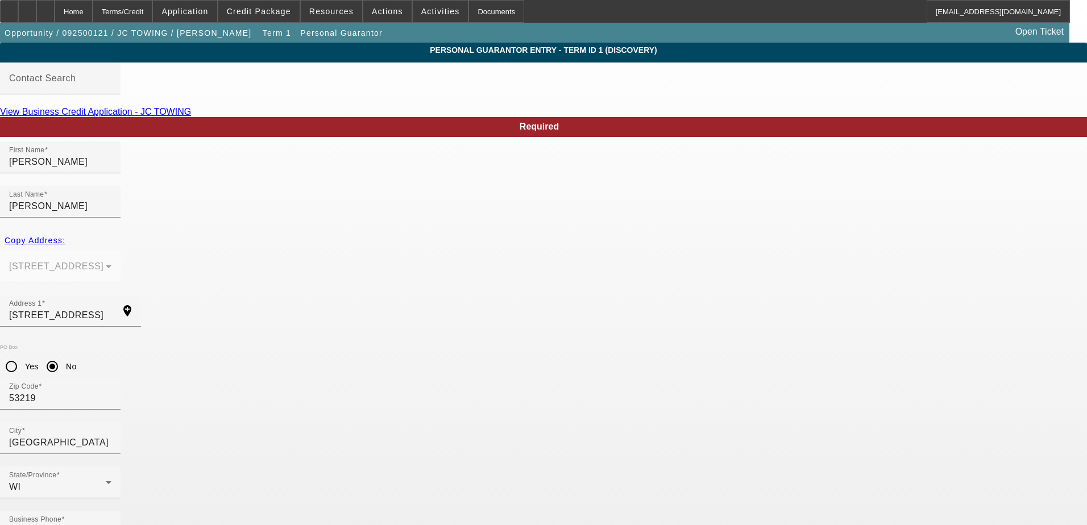
type input "581-86-4163"
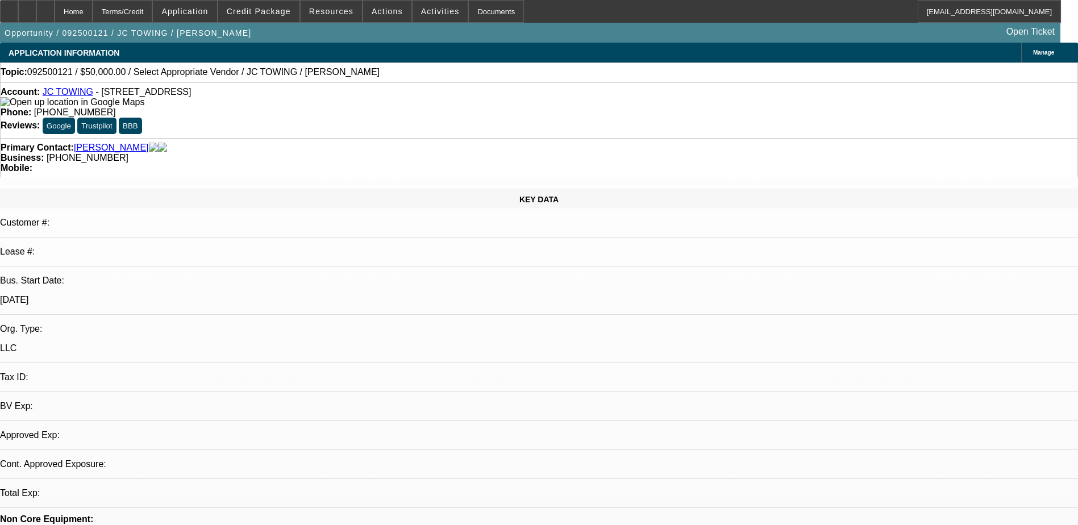
select select "0"
select select "2"
select select "0.1"
select select "4"
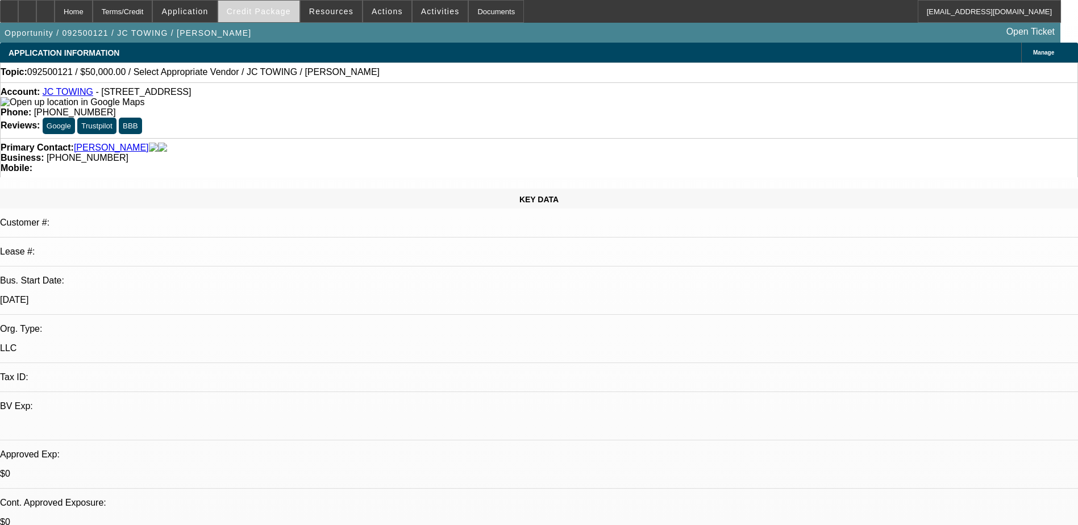
click at [280, 15] on span "Credit Package" at bounding box center [259, 11] width 64 height 9
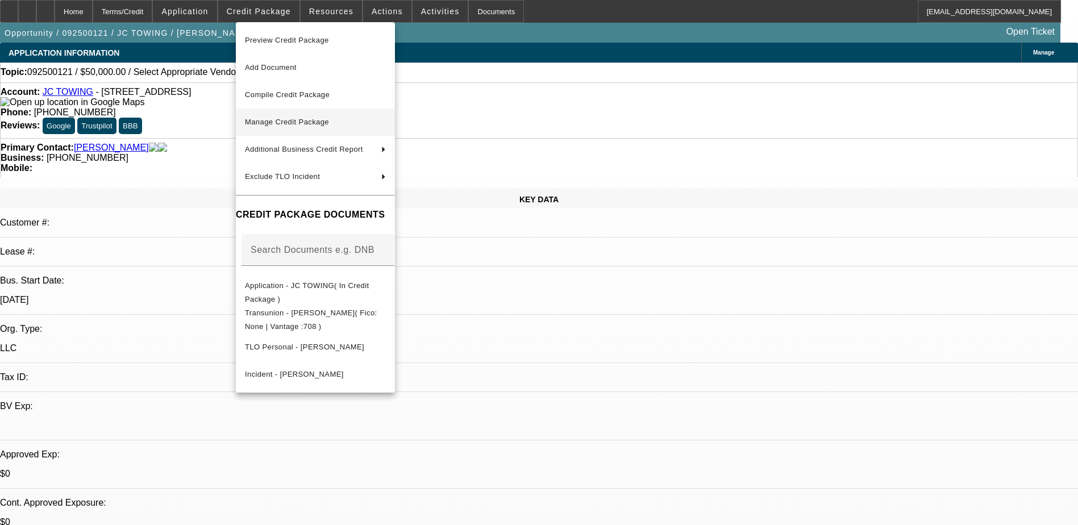
click at [297, 122] on span "Manage Credit Package" at bounding box center [287, 122] width 84 height 9
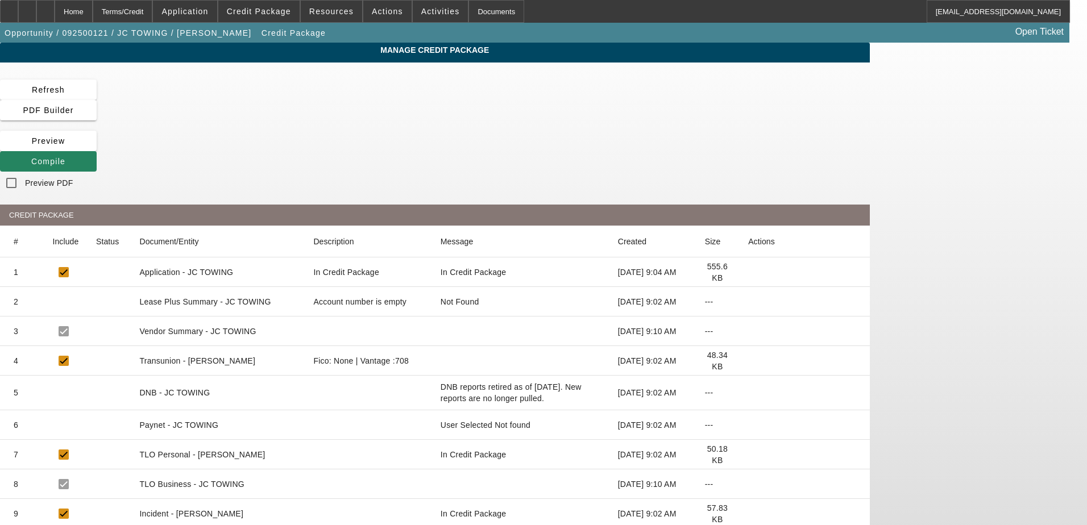
click at [748, 361] on icon at bounding box center [748, 361] width 0 height 0
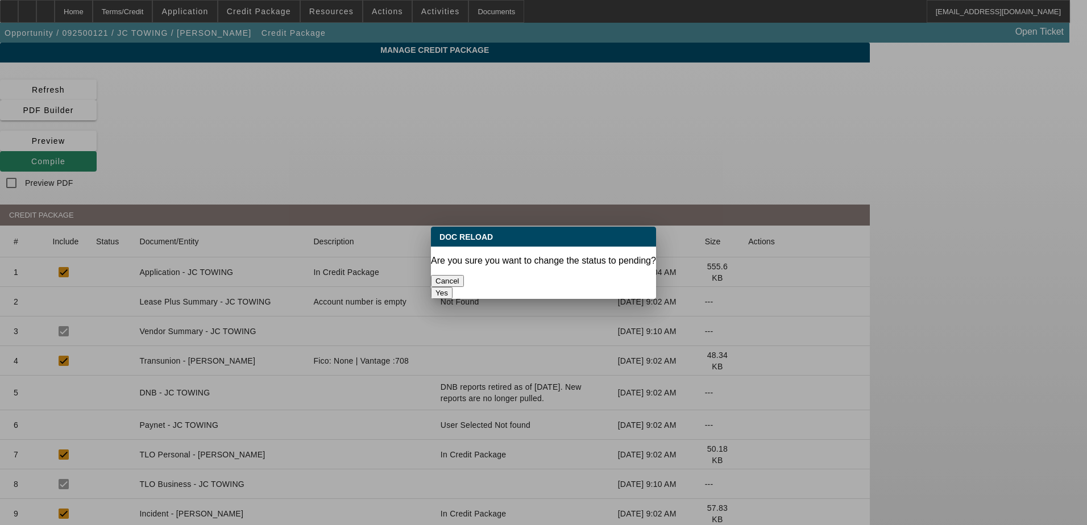
click at [452, 287] on button "Yes" at bounding box center [442, 293] width 22 height 12
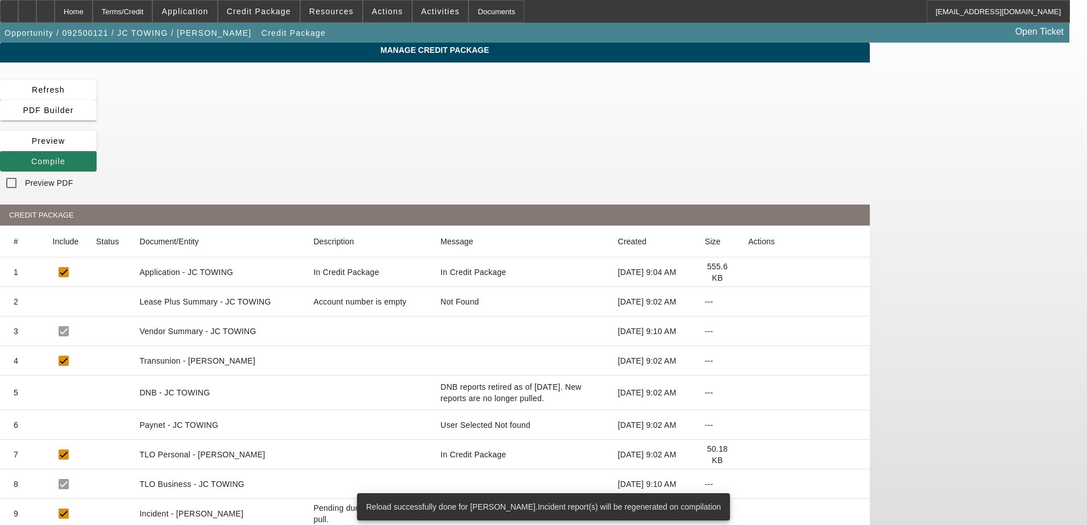
click at [65, 157] on span "Compile" at bounding box center [48, 161] width 34 height 9
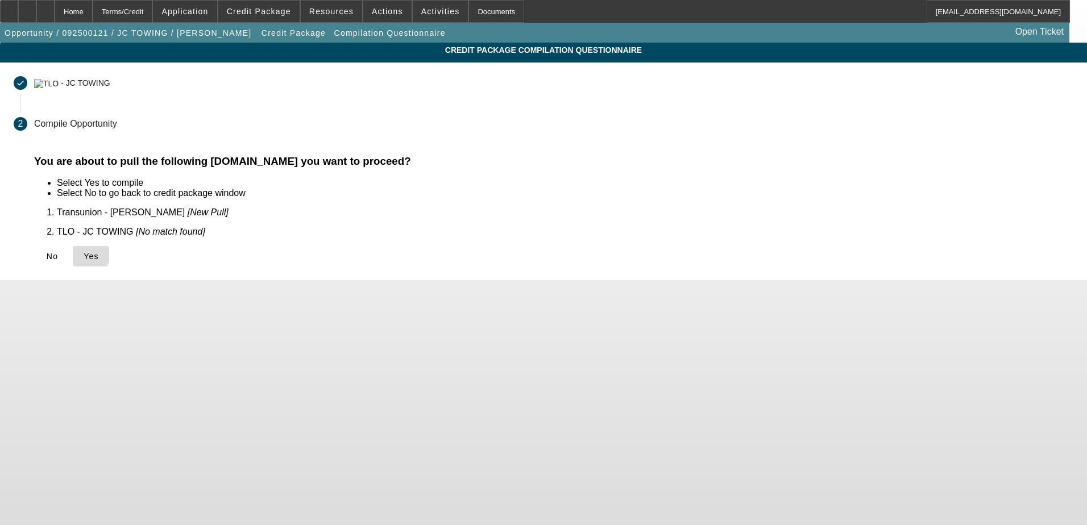
click at [84, 252] on icon at bounding box center [84, 256] width 0 height 9
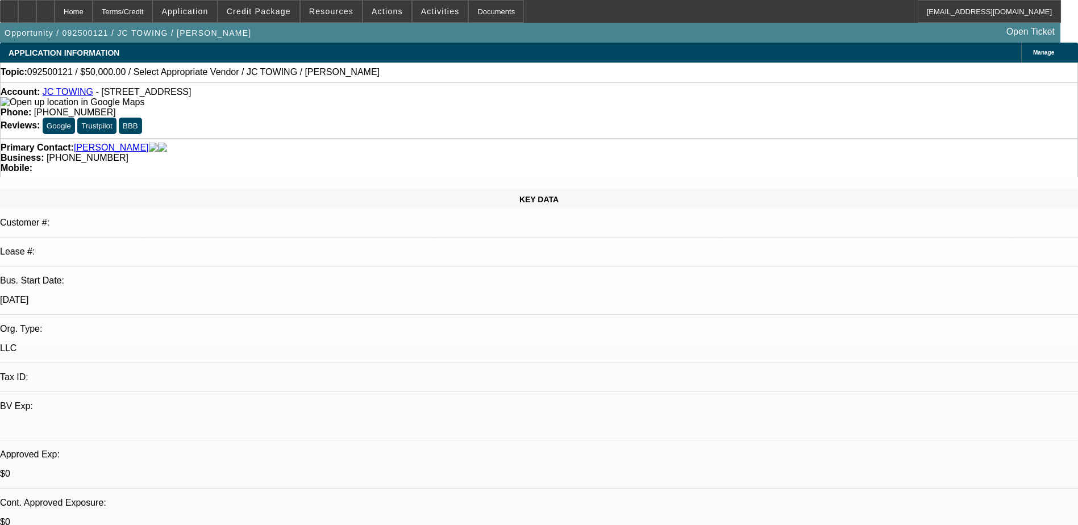
select select "0"
select select "2"
select select "0.1"
select select "4"
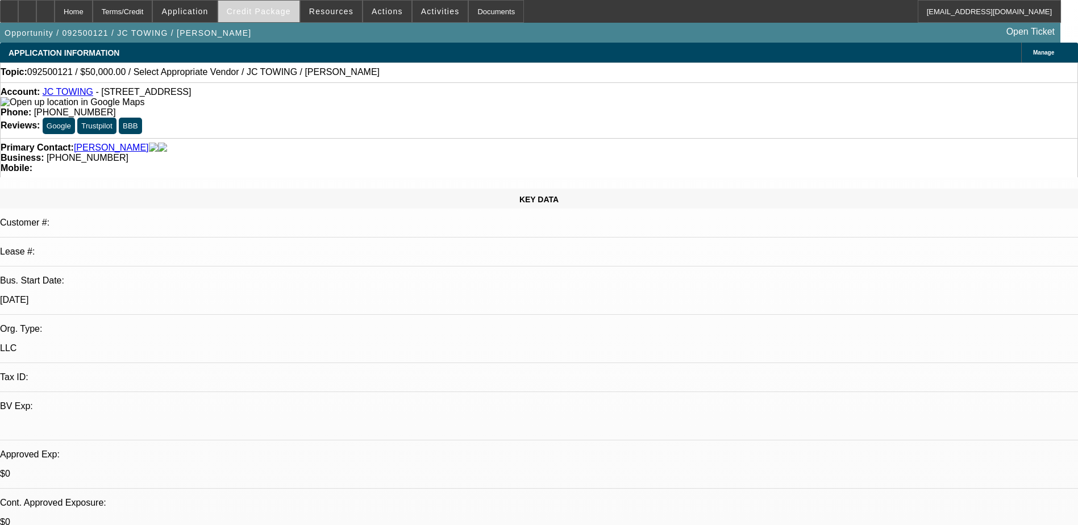
click at [270, 12] on span "Credit Package" at bounding box center [259, 11] width 64 height 9
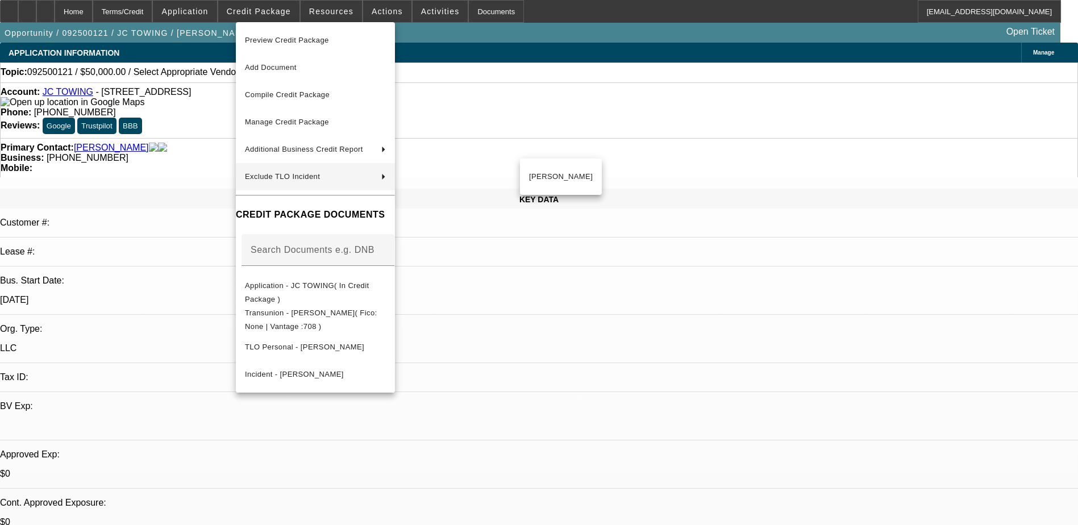
click at [643, 378] on div at bounding box center [539, 262] width 1078 height 525
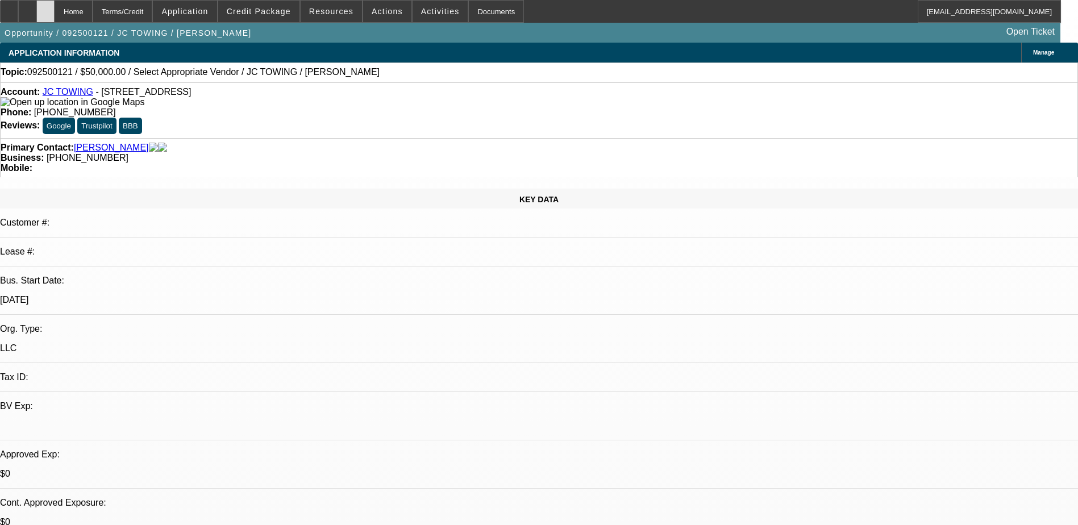
click at [55, 14] on div at bounding box center [45, 11] width 18 height 23
select select "0"
select select "2"
select select "0.1"
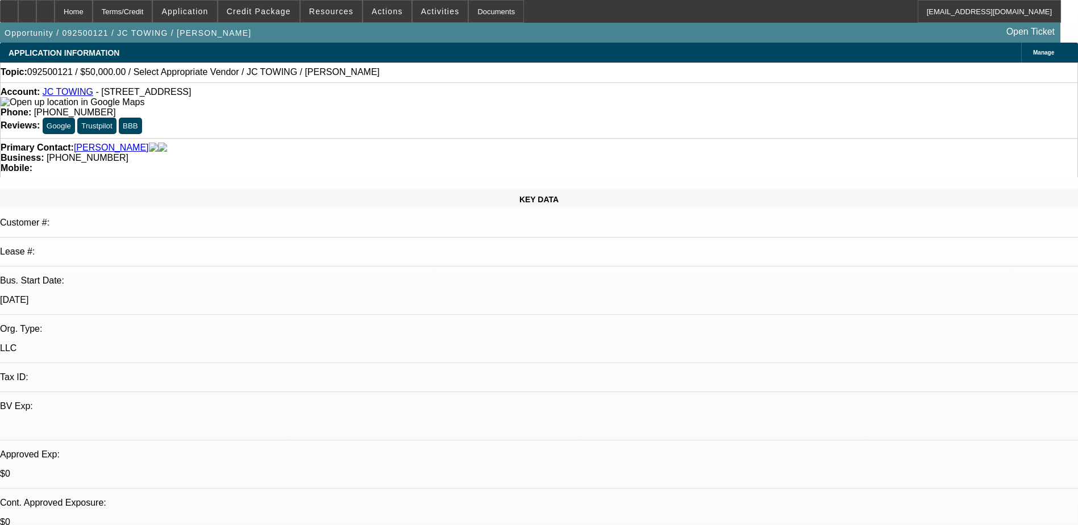
select select "4"
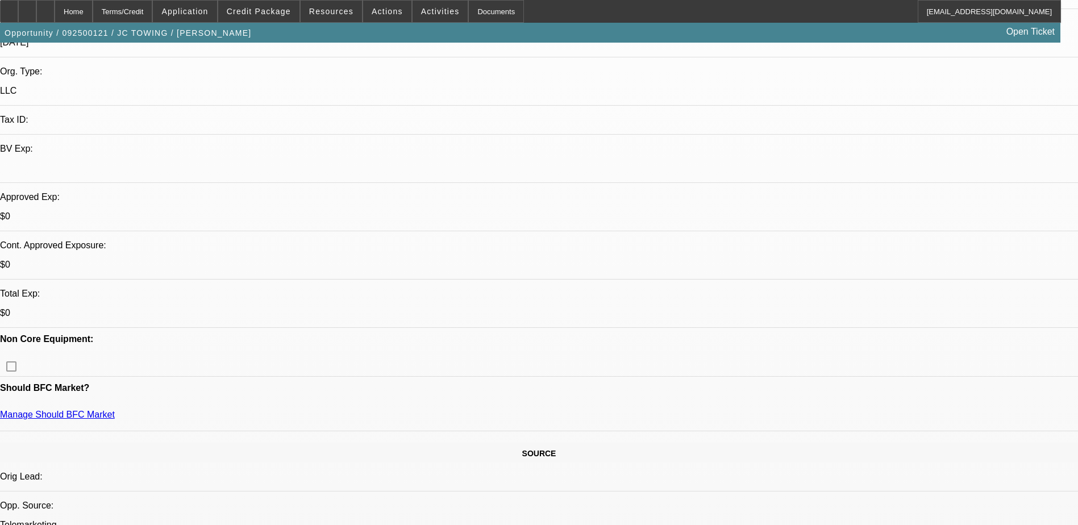
scroll to position [284, 0]
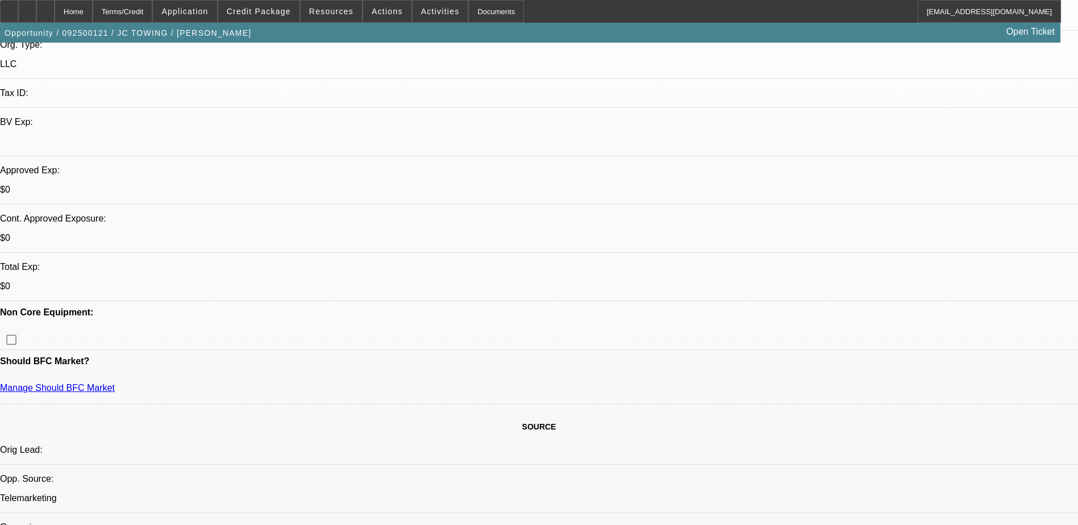
drag, startPoint x: 922, startPoint y: 183, endPoint x: 998, endPoint y: 442, distance: 270.1
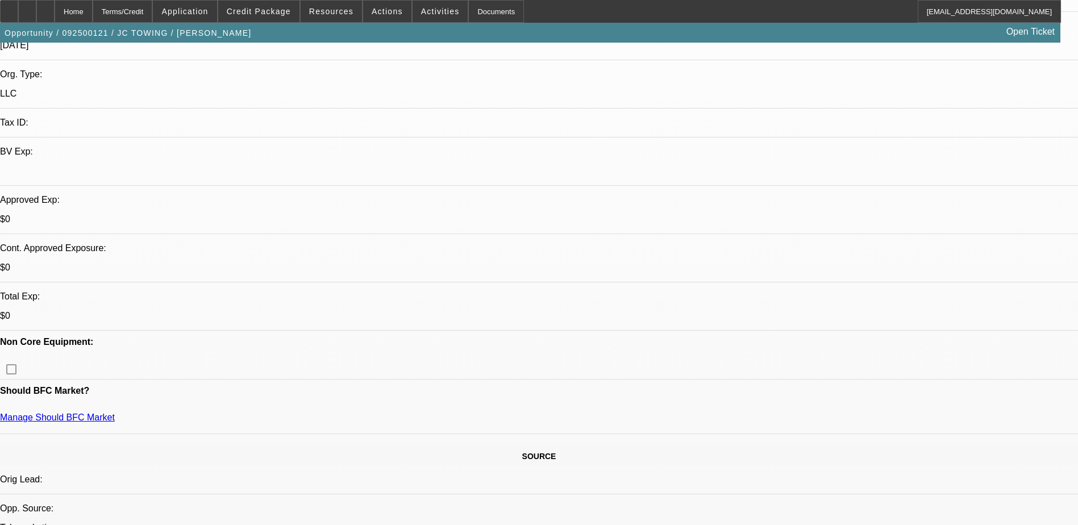
scroll to position [227, 0]
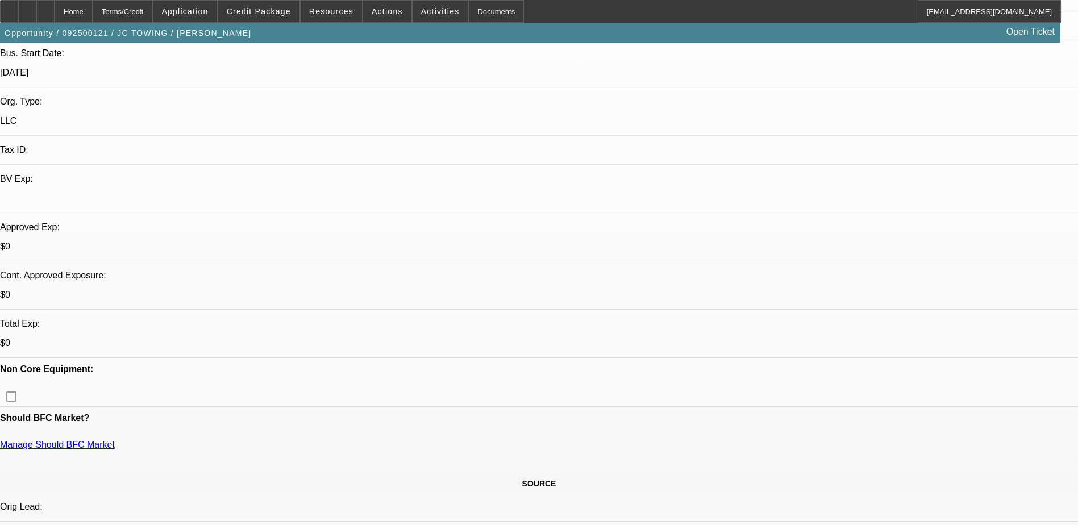
drag, startPoint x: 837, startPoint y: 271, endPoint x: 1075, endPoint y: 290, distance: 238.8
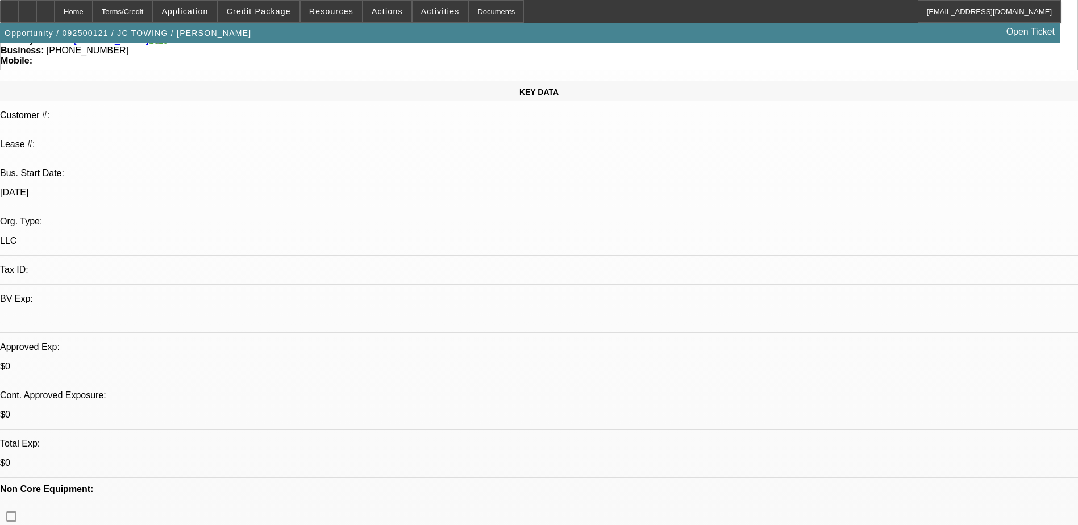
scroll to position [0, 0]
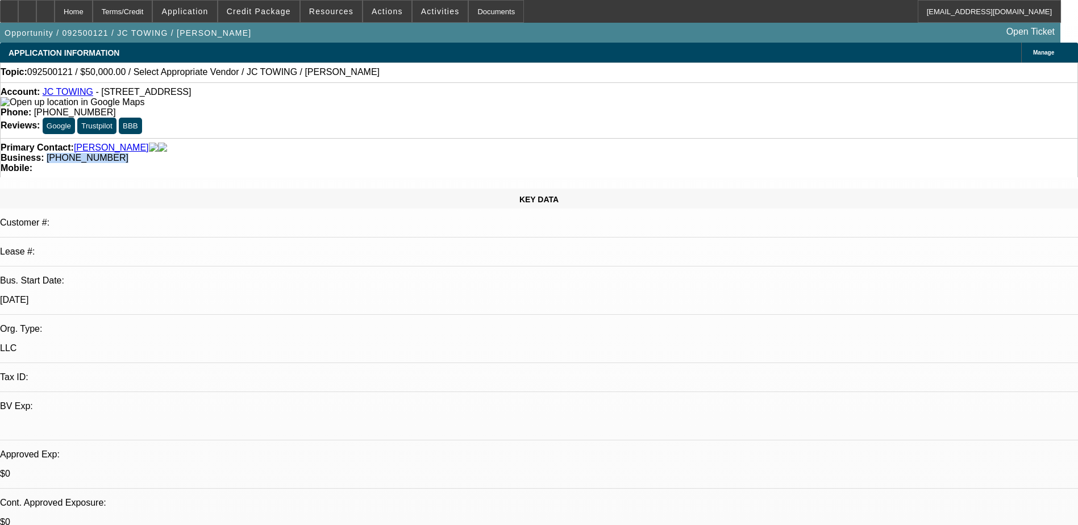
drag, startPoint x: 458, startPoint y: 126, endPoint x: 406, endPoint y: 124, distance: 52.3
click at [406, 153] on div "Business: (414) 334-8547" at bounding box center [539, 158] width 1077 height 10
drag, startPoint x: 406, startPoint y: 124, endPoint x: 414, endPoint y: 125, distance: 8.0
copy span "[PHONE_NUMBER]"
click at [272, 10] on span "Credit Package" at bounding box center [259, 11] width 64 height 9
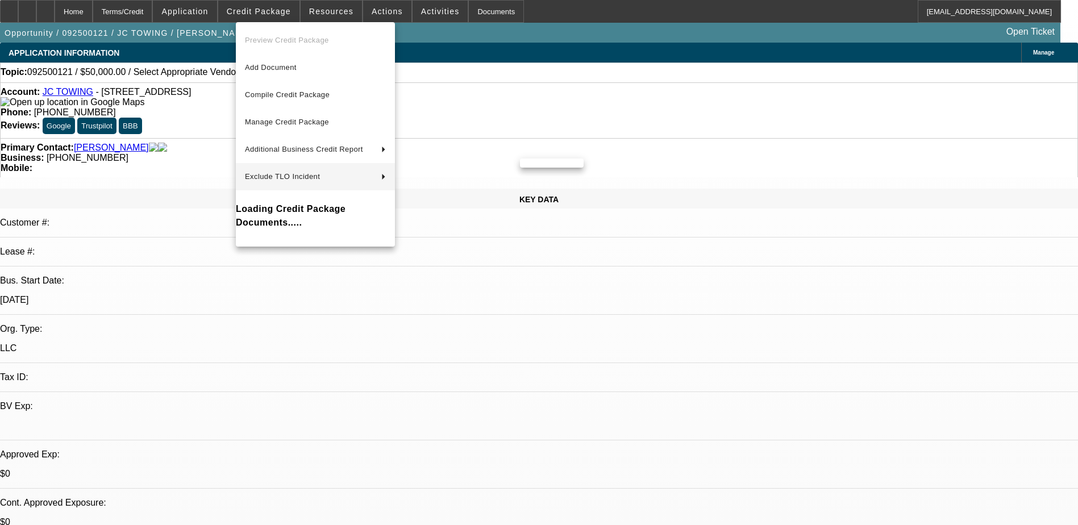
click at [552, 394] on div at bounding box center [539, 262] width 1078 height 525
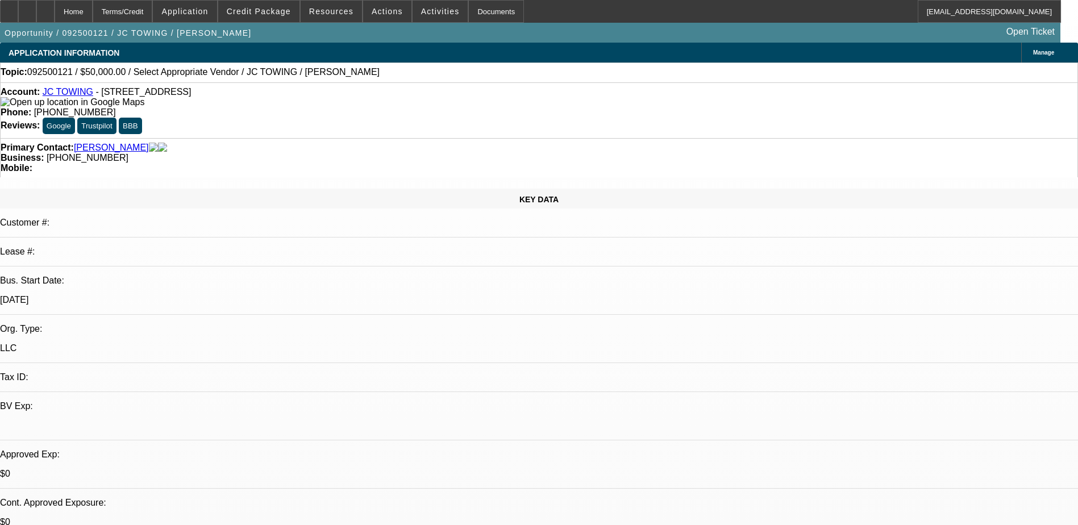
click at [1033, 52] on span "Manage" at bounding box center [1043, 52] width 21 height 6
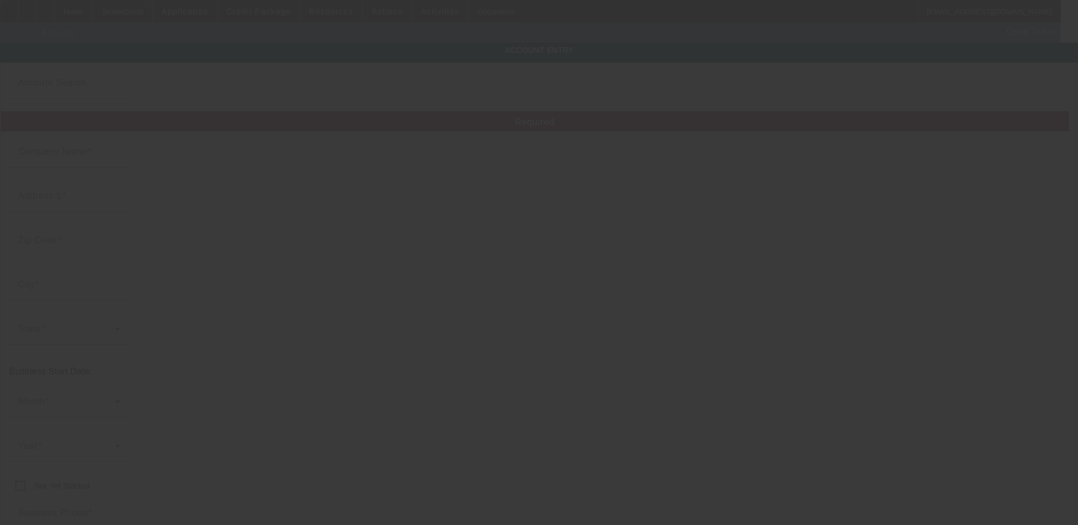
type input "JC TOWING"
type input "[STREET_ADDRESS]"
type input "53219"
type input "[GEOGRAPHIC_DATA]"
type input "[PHONE_NUMBER]"
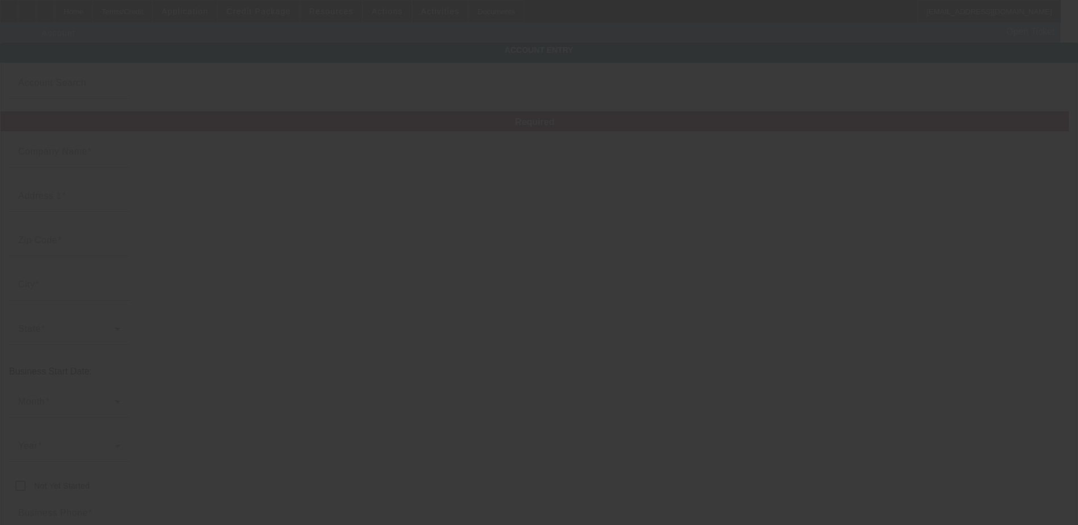
type input "[EMAIL_ADDRESS][DOMAIN_NAME]"
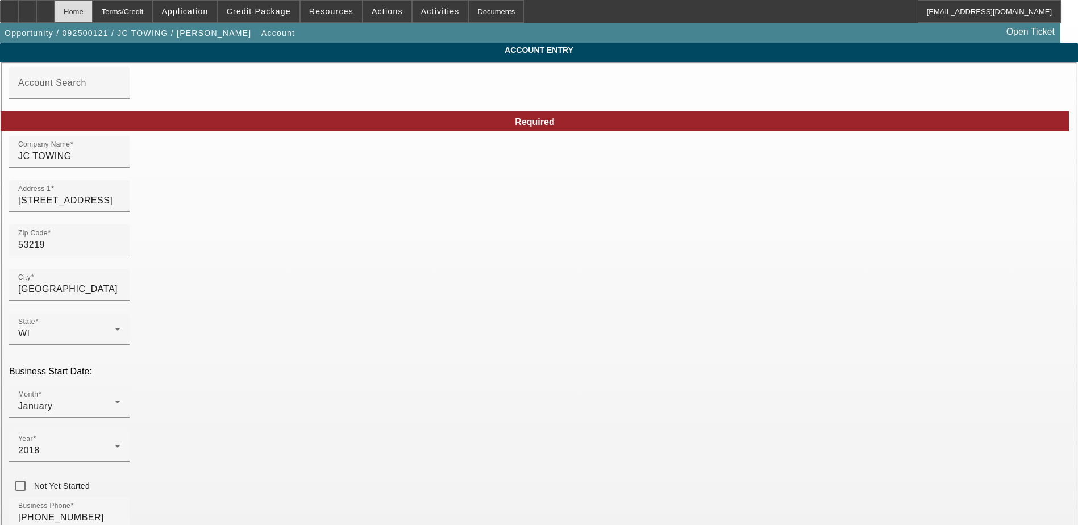
click at [93, 13] on div "Home" at bounding box center [74, 11] width 38 height 23
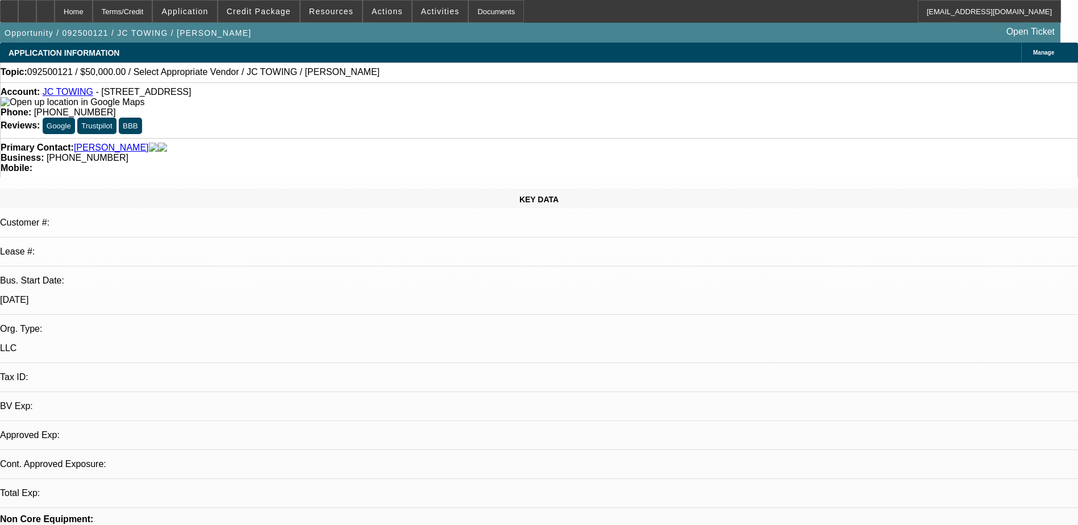
select select "0"
select select "2"
select select "0.1"
select select "4"
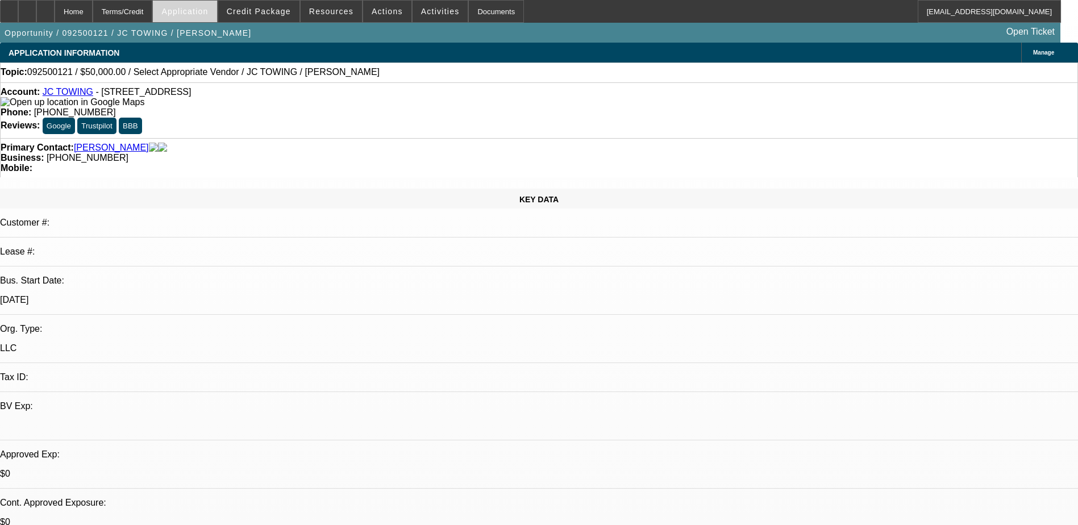
click at [208, 11] on span "Application" at bounding box center [184, 11] width 47 height 9
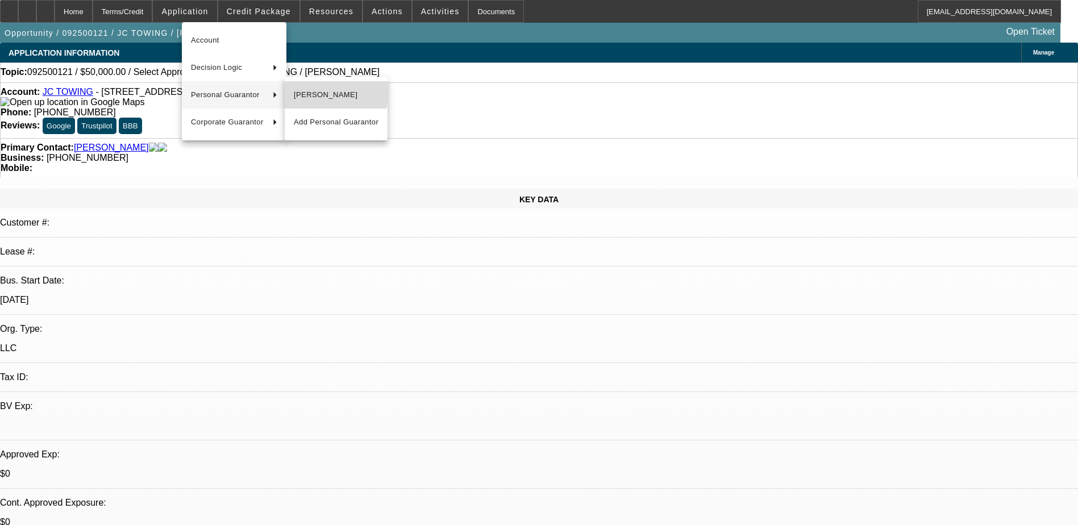
click at [321, 93] on span "Juan Zapata" at bounding box center [336, 95] width 85 height 14
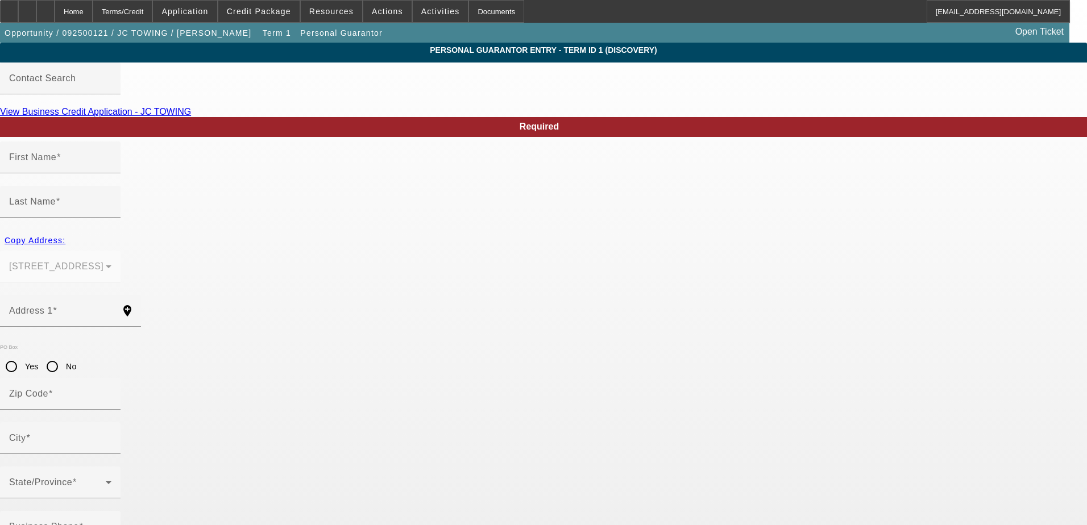
type input "Juan"
type input "Zapata"
type input "3025 S 54th Street"
radio input "true"
type input "53219"
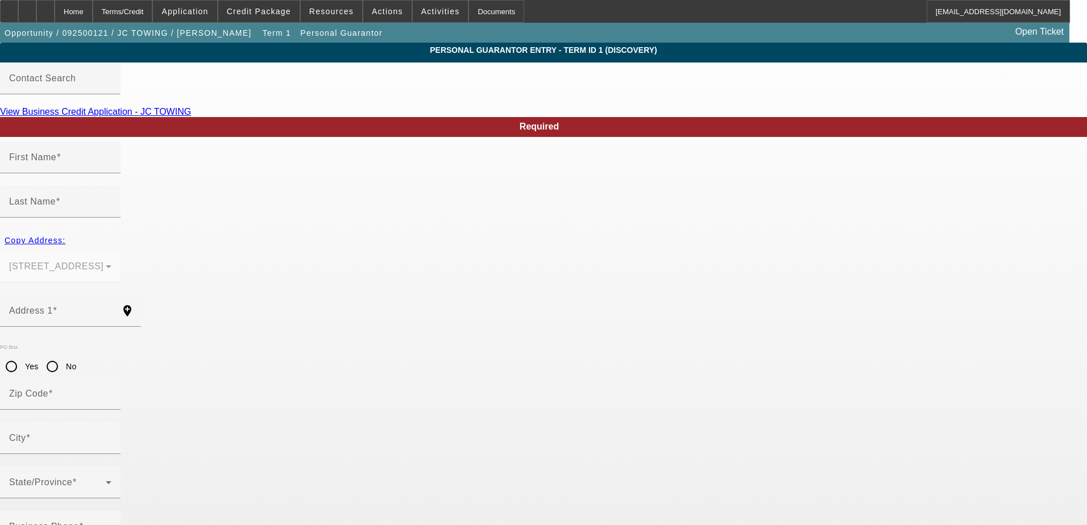
type input "Milwaukee"
type input "(414) 334-8547"
type input "100"
type input "581-86-4163"
type input "jctowingllc@gmail.com"
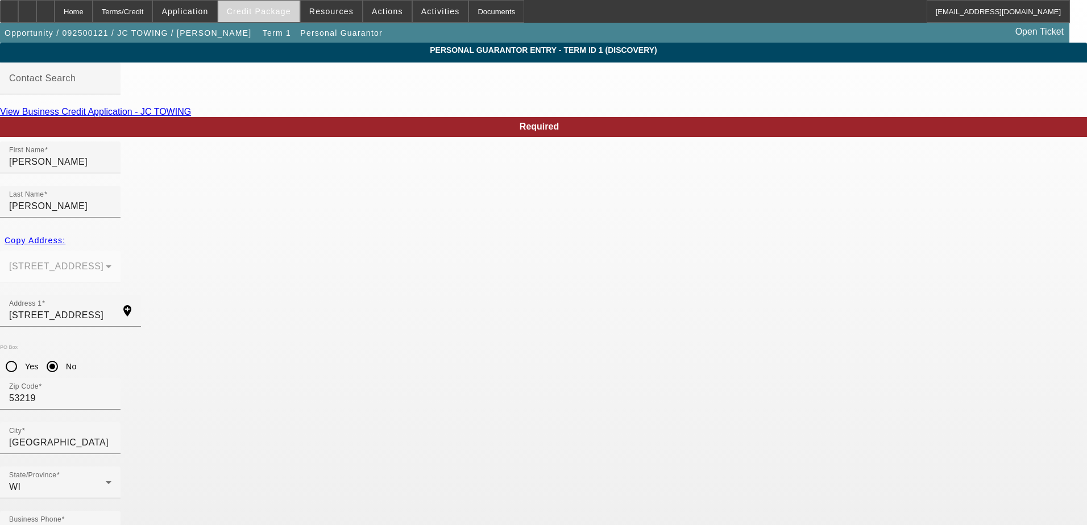
click at [265, 7] on span "Credit Package" at bounding box center [259, 11] width 64 height 9
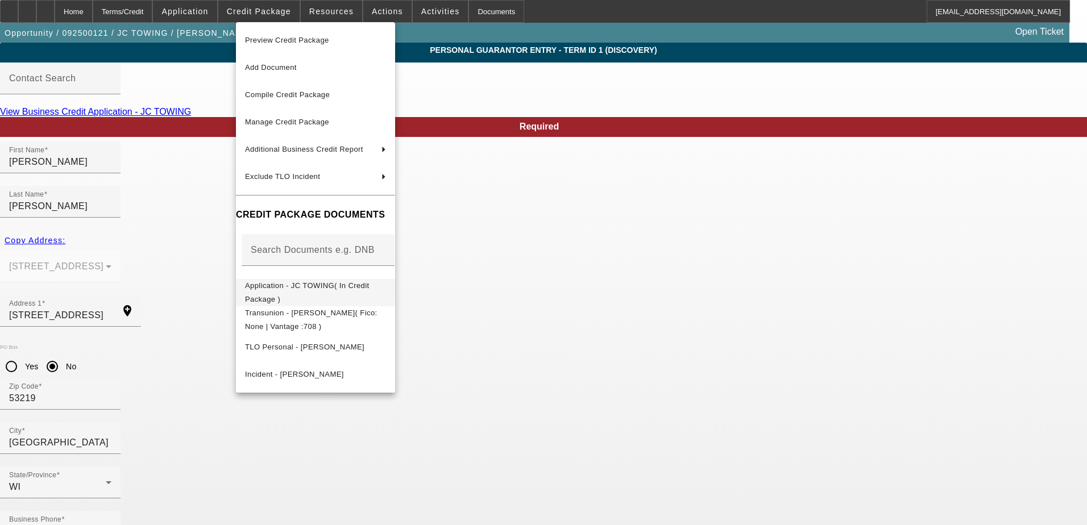
click at [319, 287] on span "Application - JC TOWING( In Credit Package )" at bounding box center [307, 292] width 124 height 22
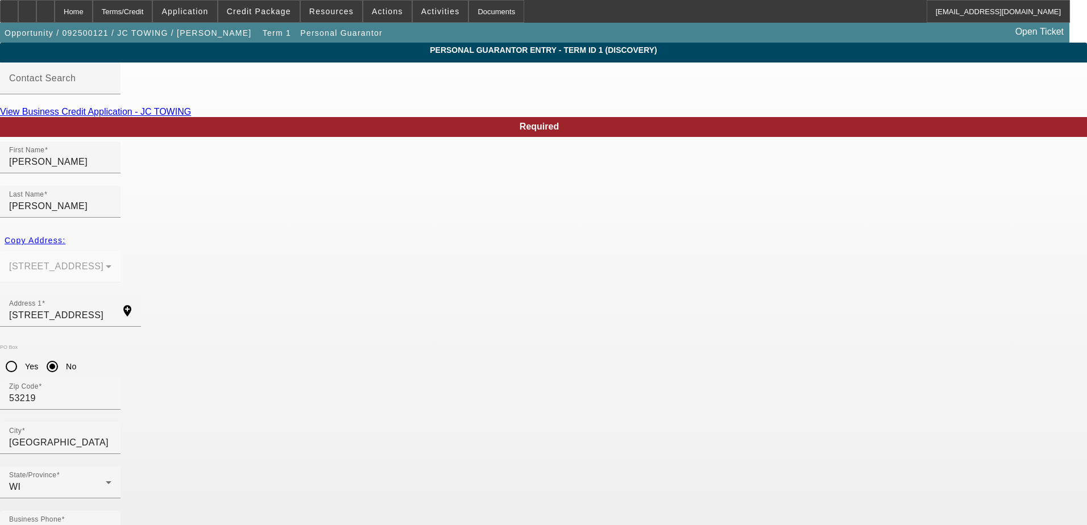
type input "581-87-4163"
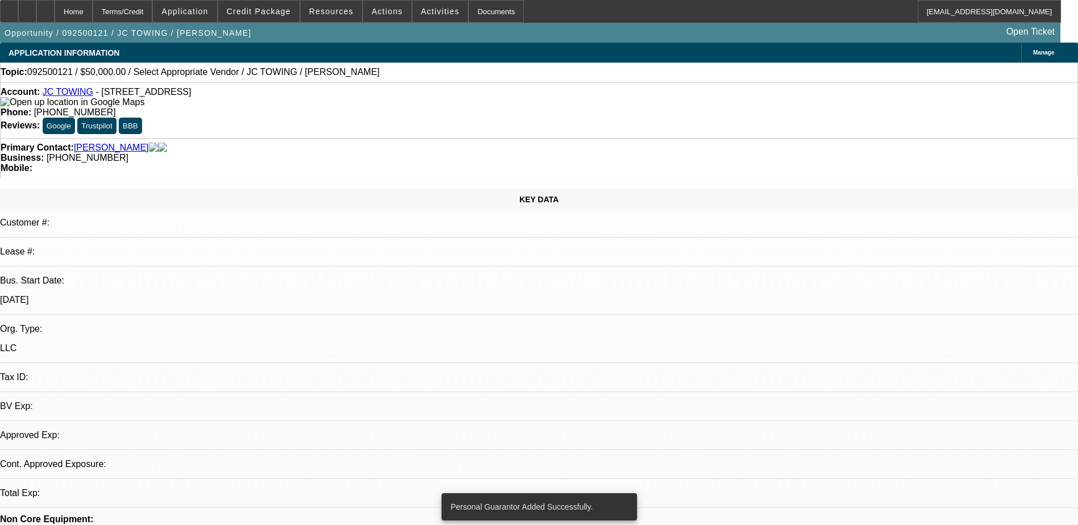
select select "0"
select select "2"
select select "0.1"
select select "4"
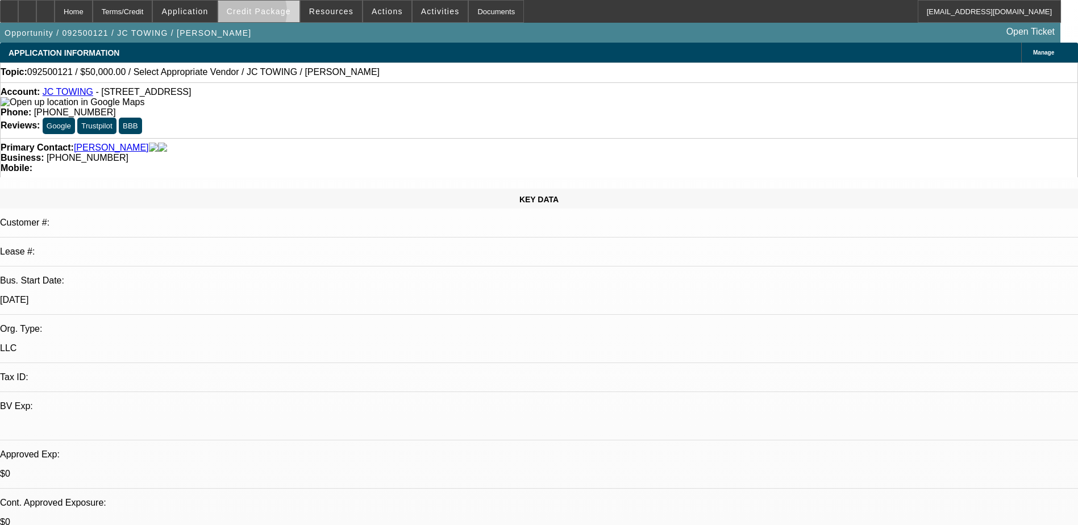
click at [264, 14] on span "Credit Package" at bounding box center [259, 11] width 64 height 9
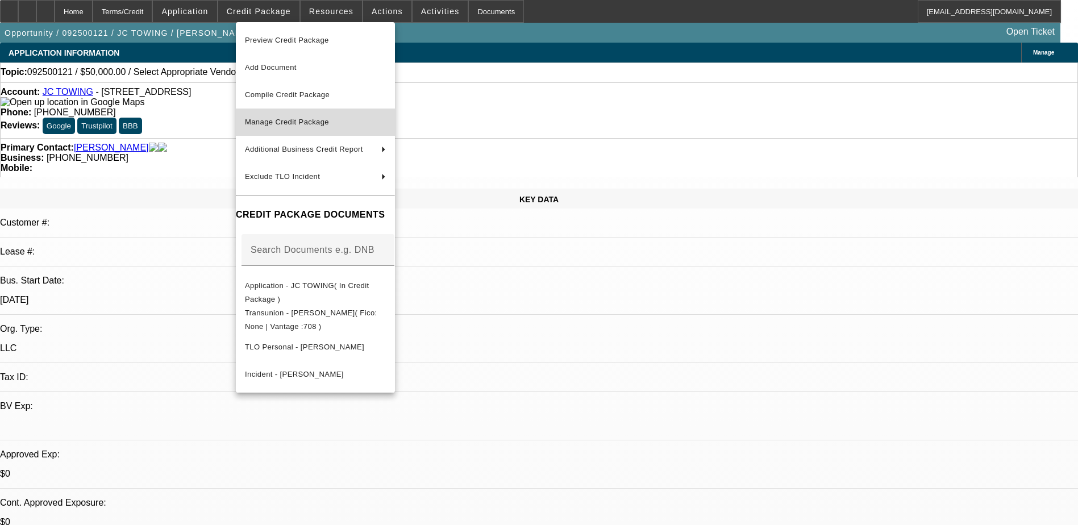
click at [341, 128] on span "Manage Credit Package" at bounding box center [315, 122] width 141 height 14
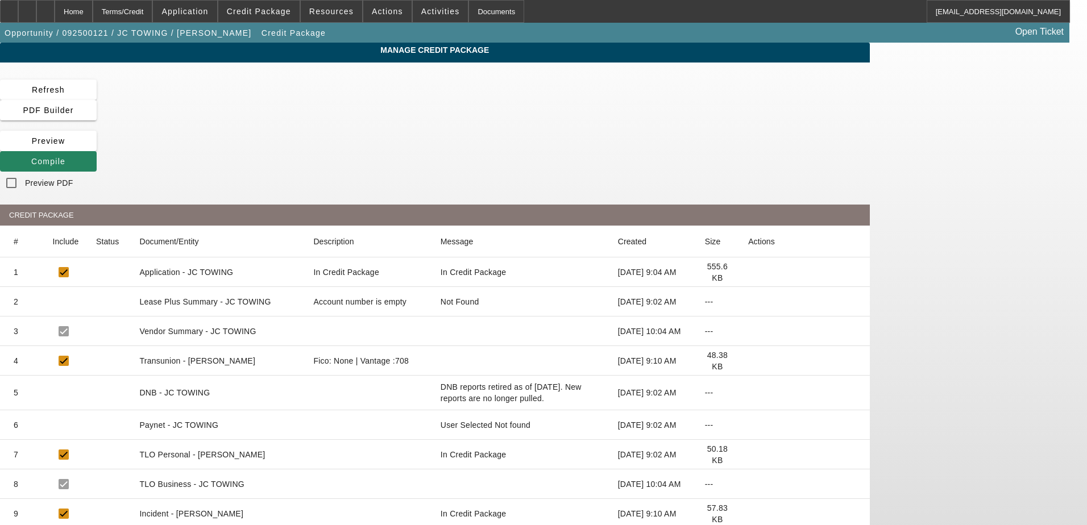
click at [748, 361] on icon at bounding box center [748, 361] width 0 height 0
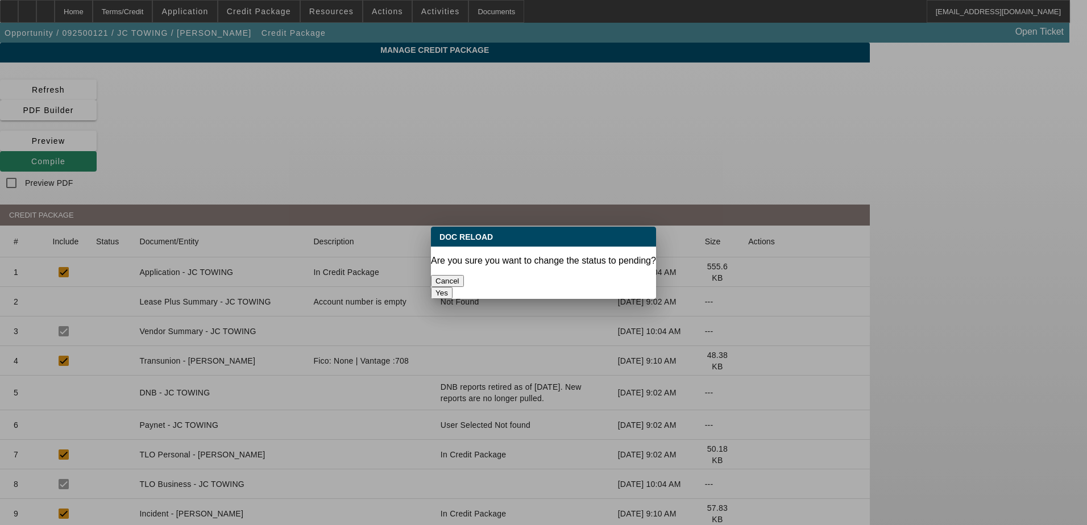
click at [452, 287] on button "Yes" at bounding box center [442, 293] width 22 height 12
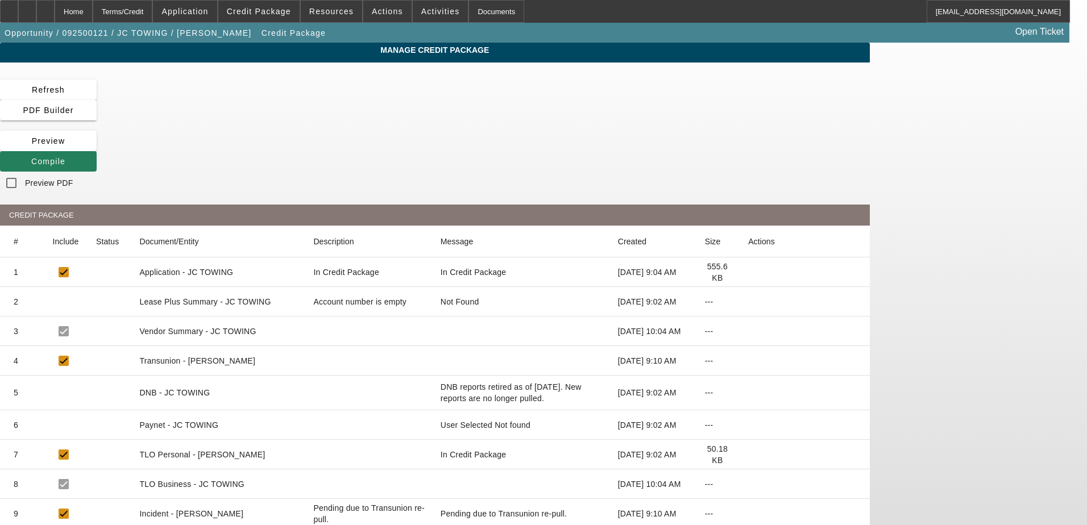
click at [65, 157] on span "Compile" at bounding box center [48, 161] width 34 height 9
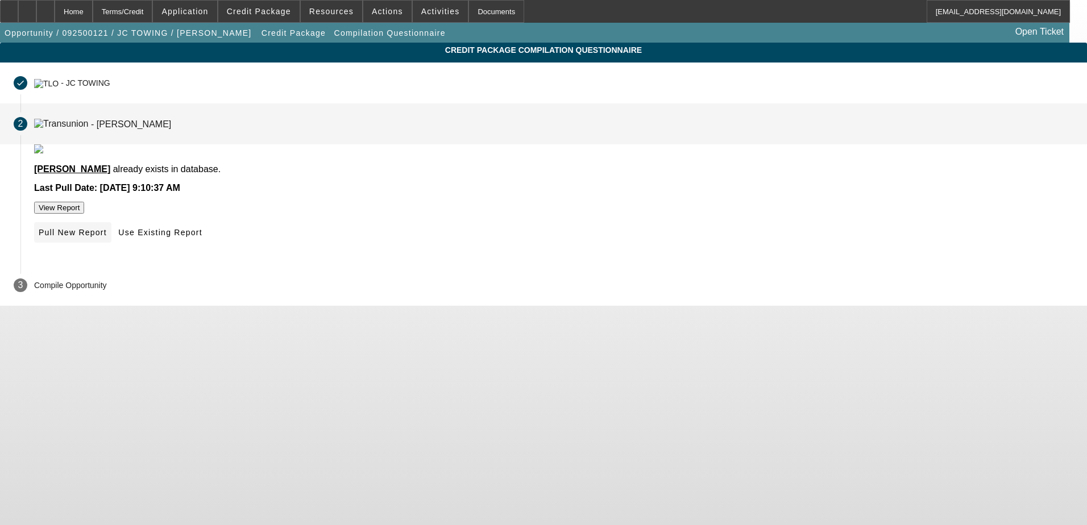
click at [107, 237] on span "Pull New Report" at bounding box center [73, 232] width 68 height 9
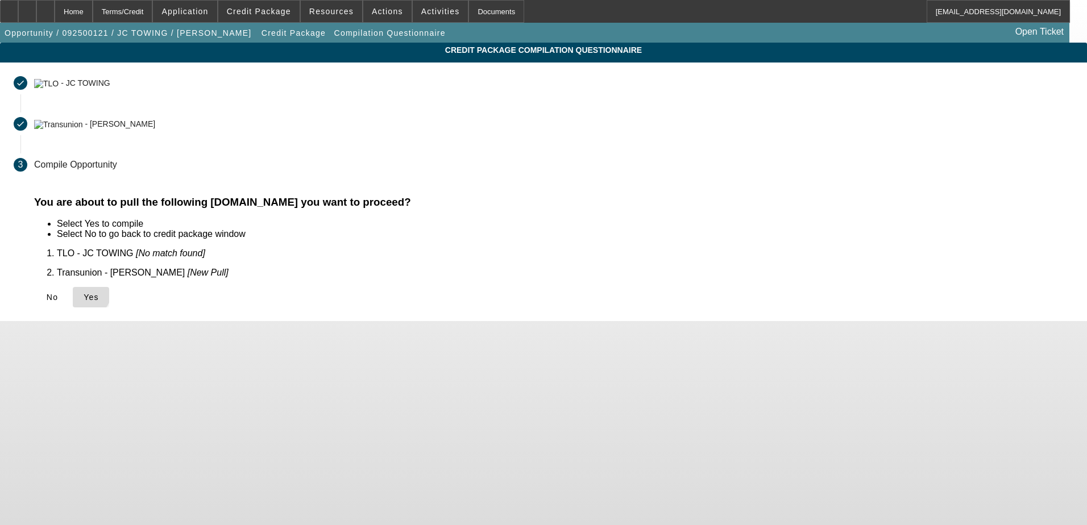
click at [84, 293] on icon at bounding box center [84, 297] width 0 height 9
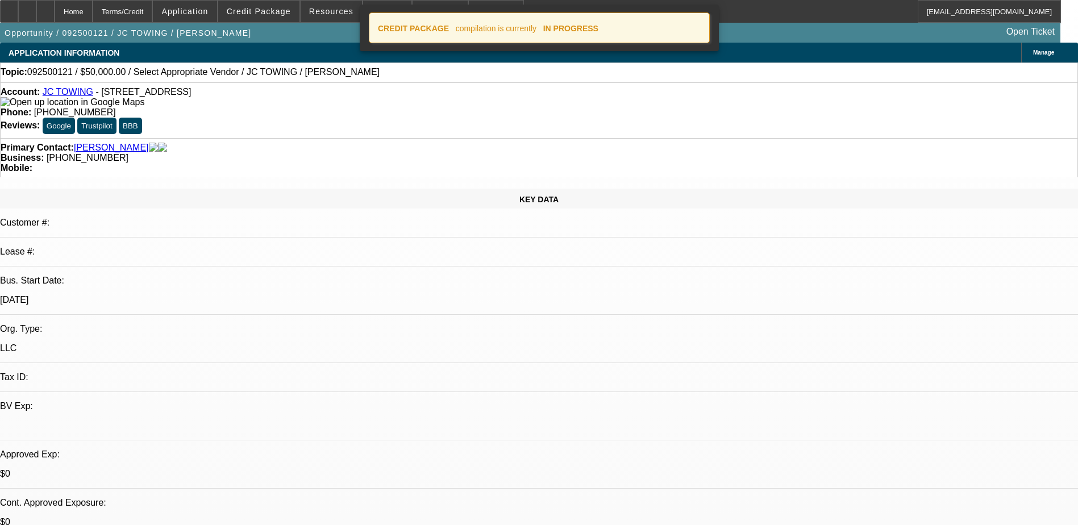
select select "0"
select select "2"
select select "0.1"
select select "4"
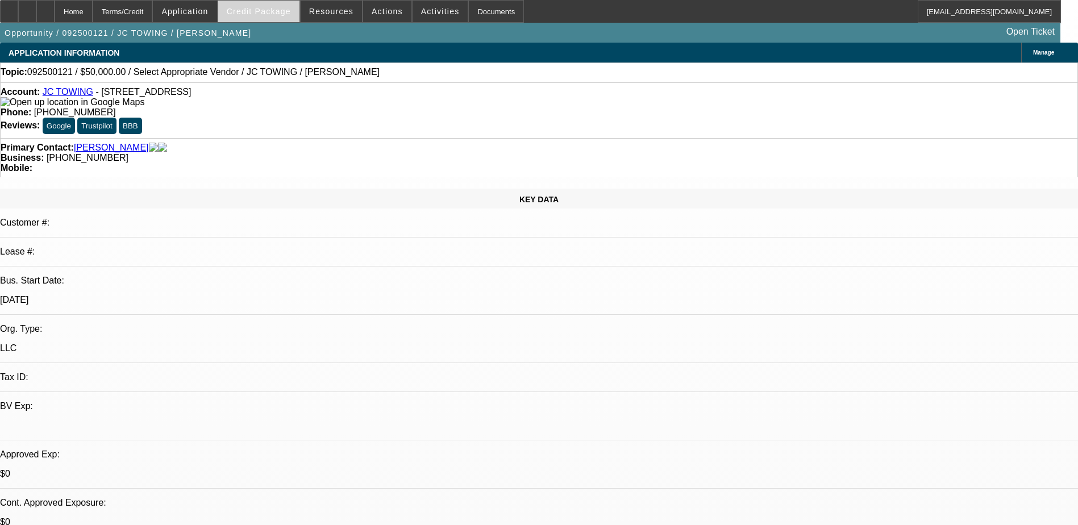
click at [253, 12] on span "Credit Package" at bounding box center [259, 11] width 64 height 9
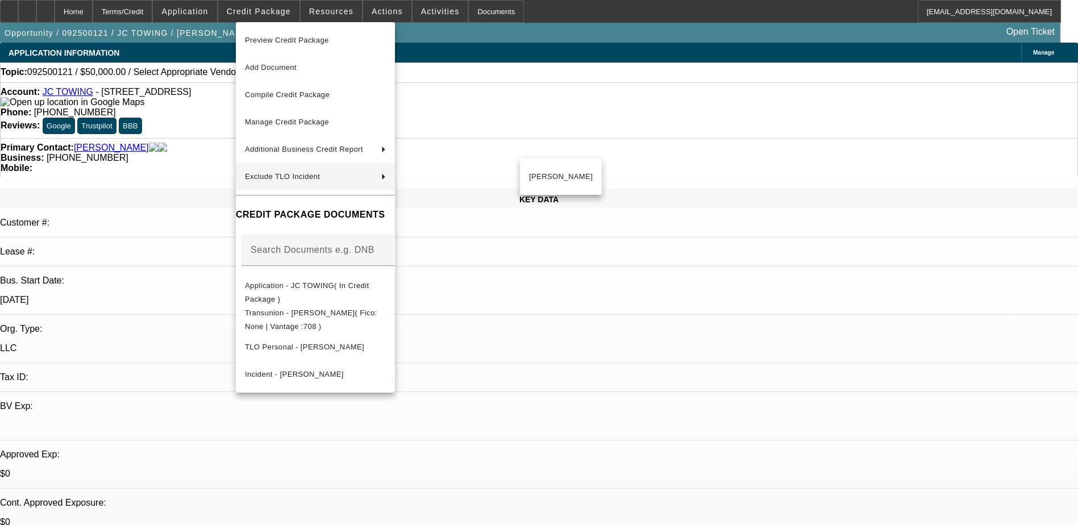
click at [902, 306] on div at bounding box center [539, 262] width 1078 height 525
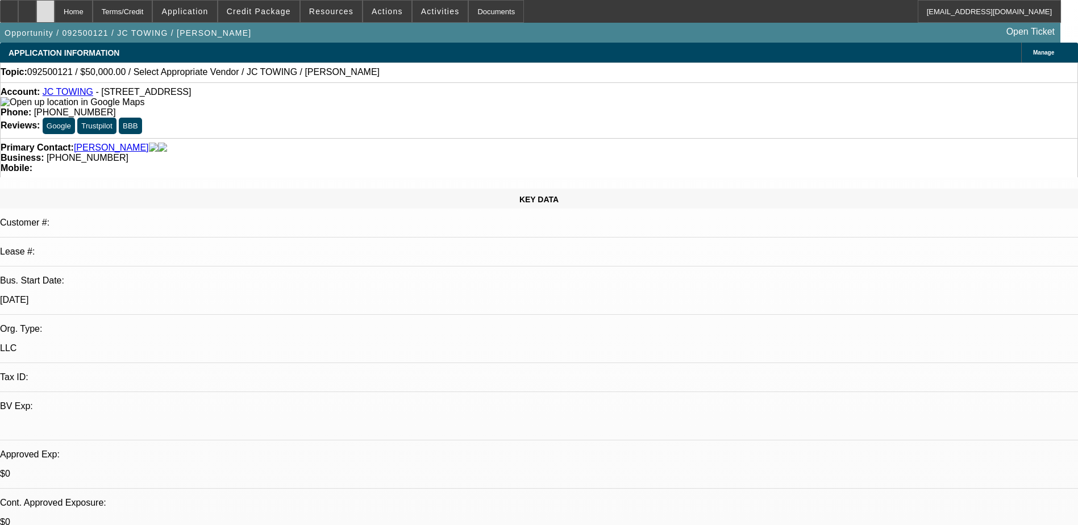
click at [55, 10] on div at bounding box center [45, 11] width 18 height 23
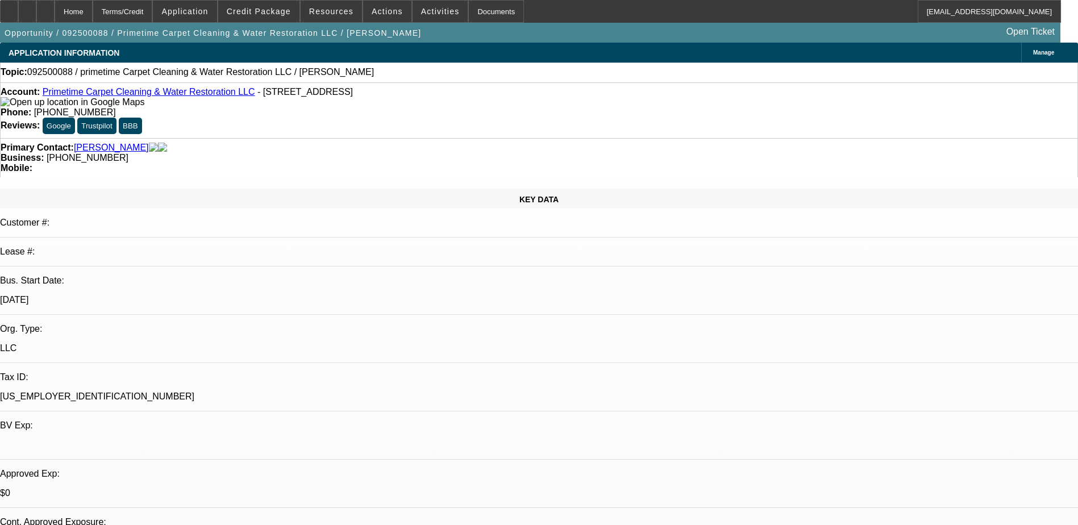
select select "0"
select select "2"
select select "0.1"
select select "4"
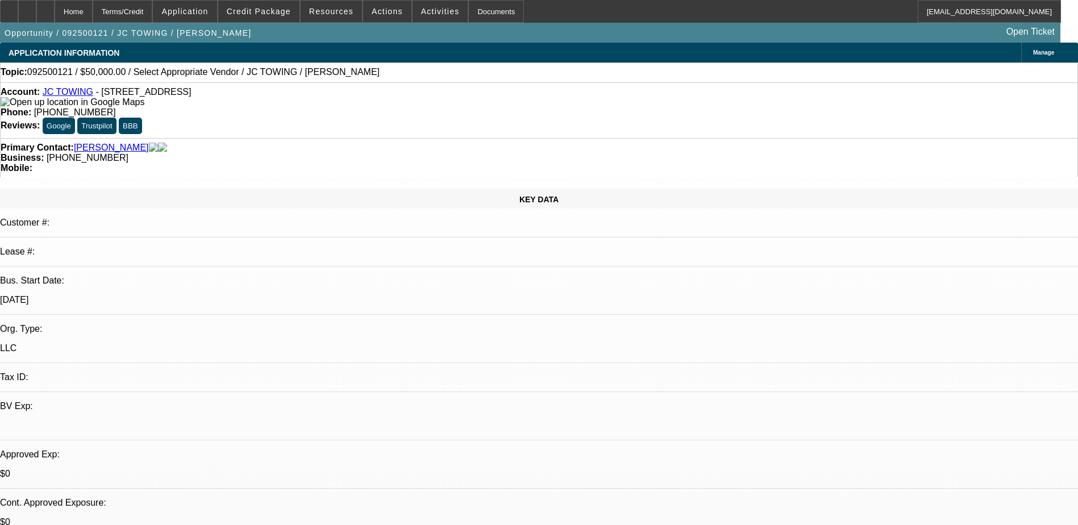
select select "0"
select select "2"
select select "0.1"
select select "4"
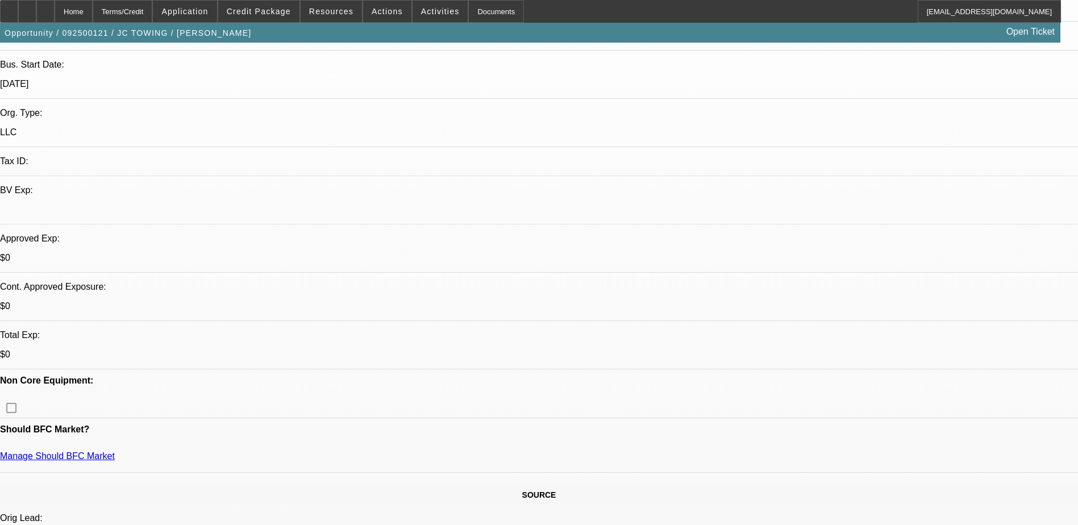
scroll to position [227, 0]
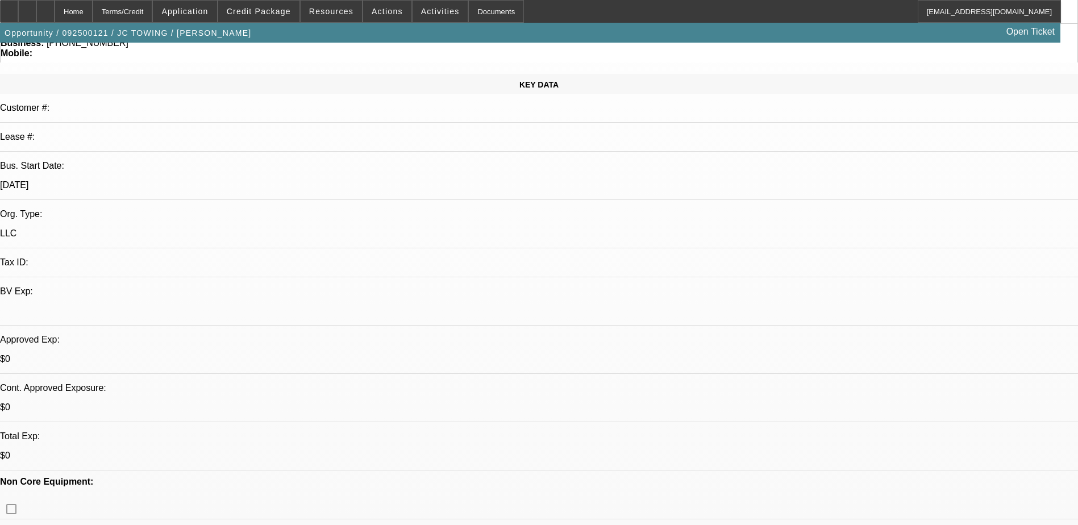
scroll to position [0, 0]
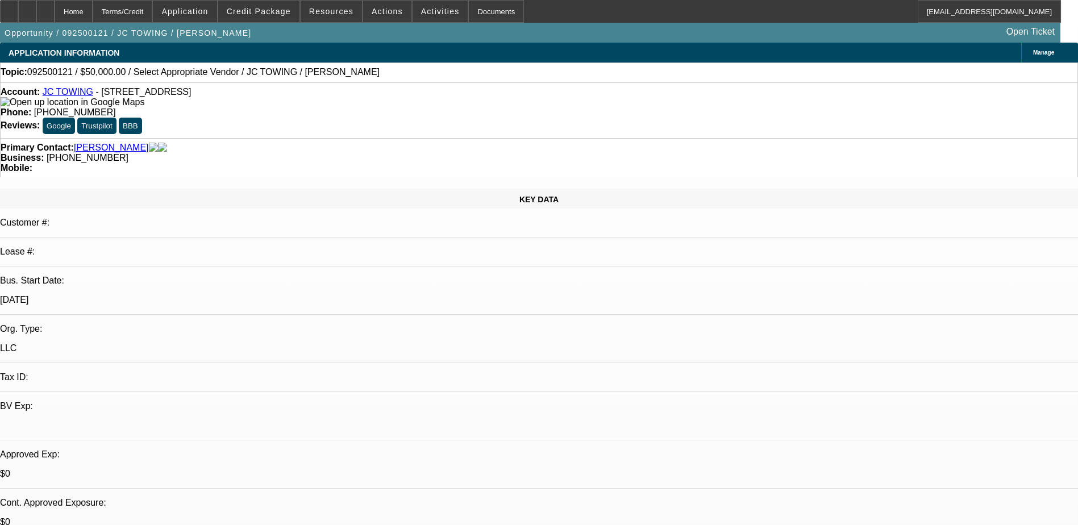
click at [1033, 49] on span "Manage" at bounding box center [1043, 52] width 21 height 6
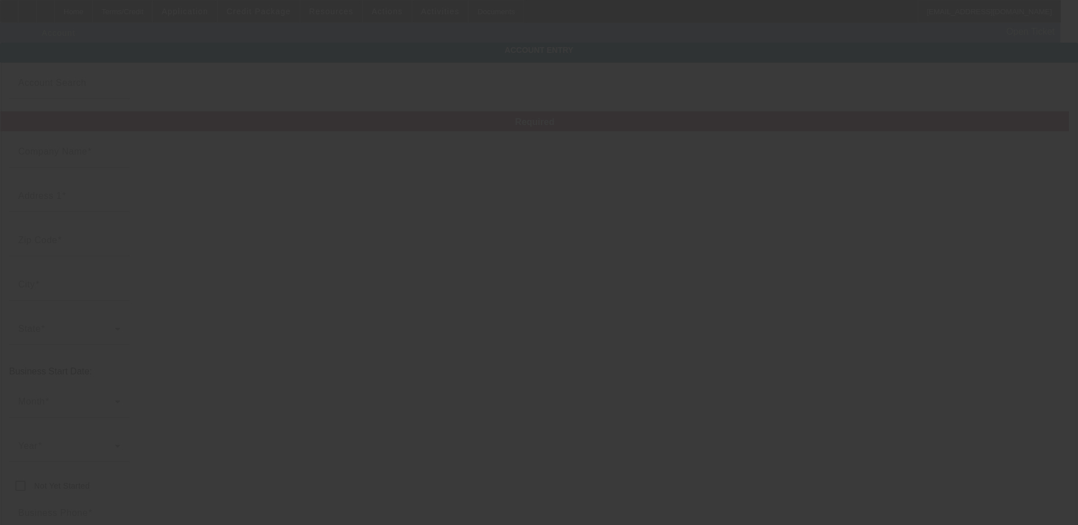
type input "JC TOWING"
type input "[STREET_ADDRESS]"
type input "53219"
type input "[GEOGRAPHIC_DATA]"
type input "[PHONE_NUMBER]"
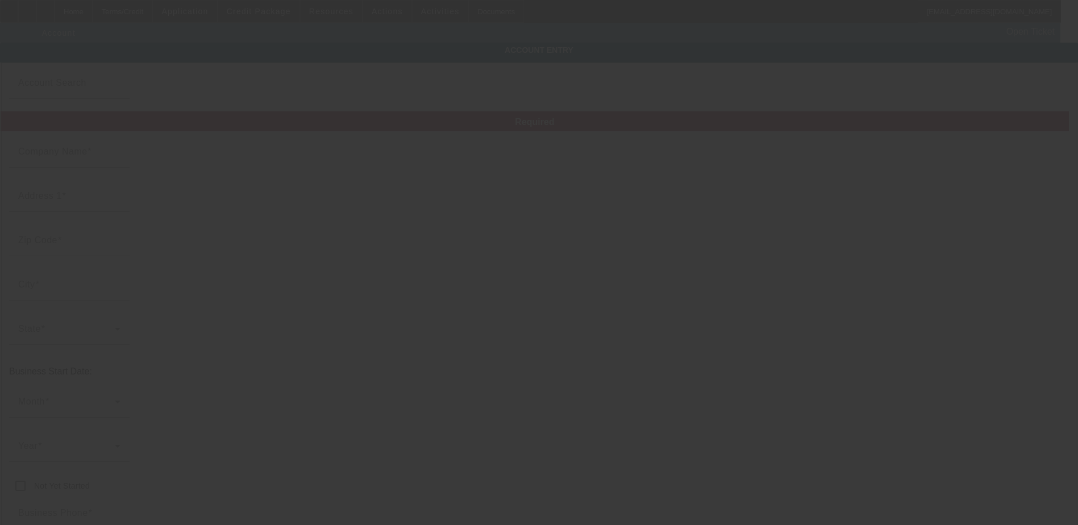
type input "[EMAIL_ADDRESS][DOMAIN_NAME]"
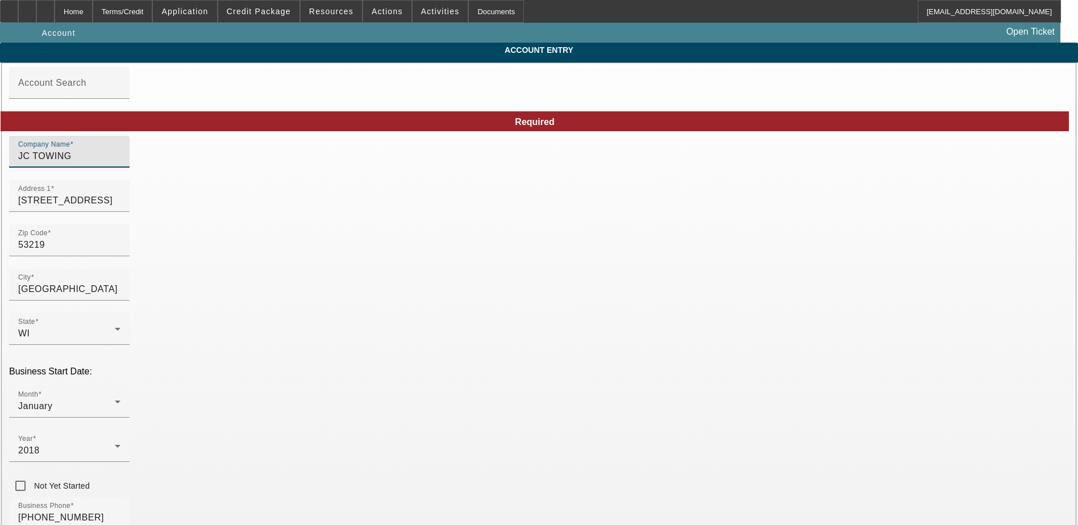
click at [120, 163] on input "JC TOWING" at bounding box center [69, 156] width 102 height 14
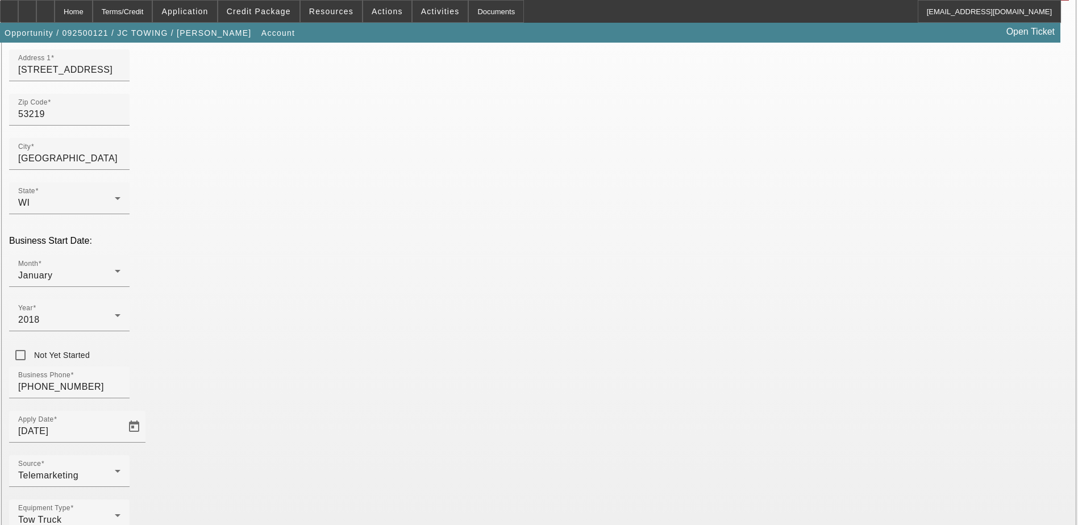
scroll to position [145, 0]
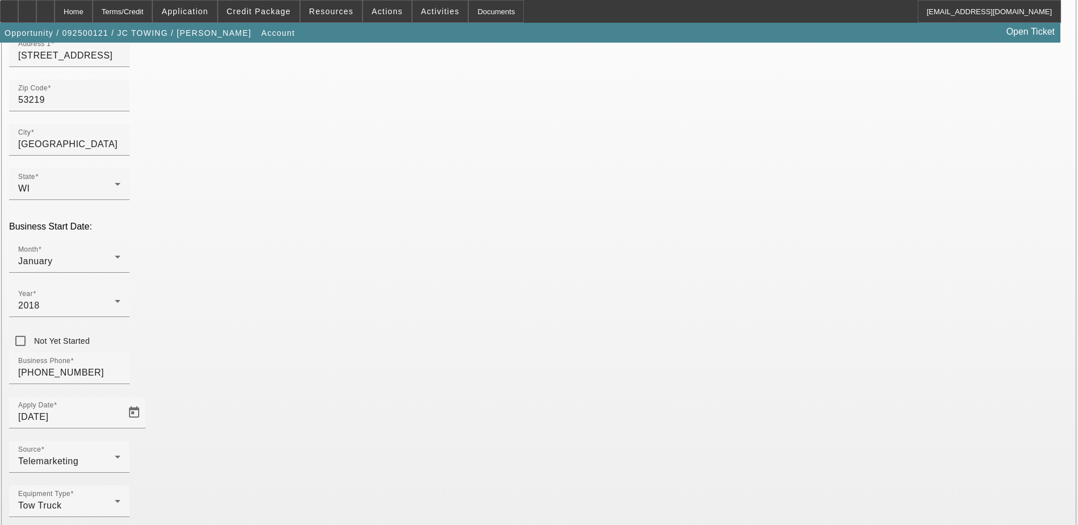
type input "JC TOWING LLC"
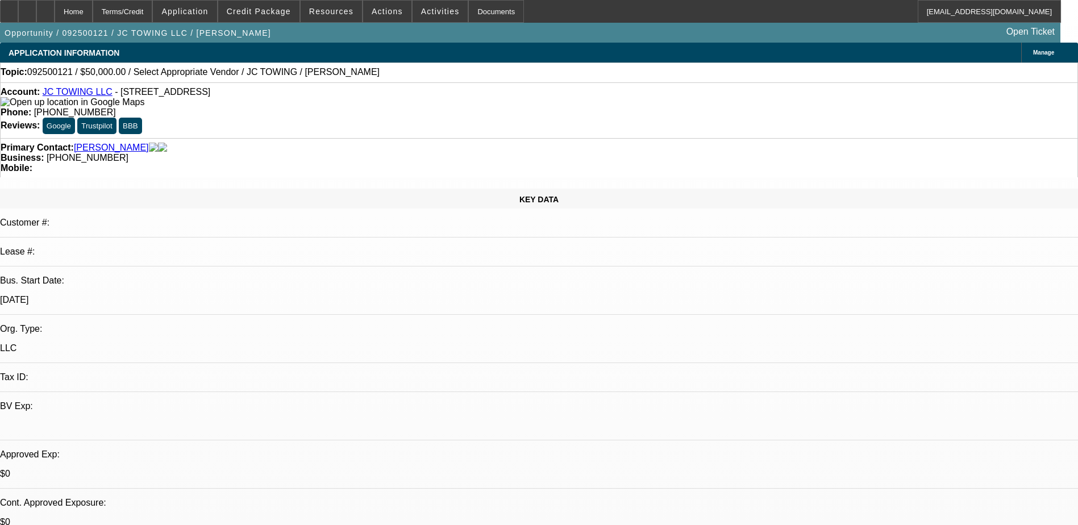
select select "0"
select select "2"
select select "0.1"
select select "4"
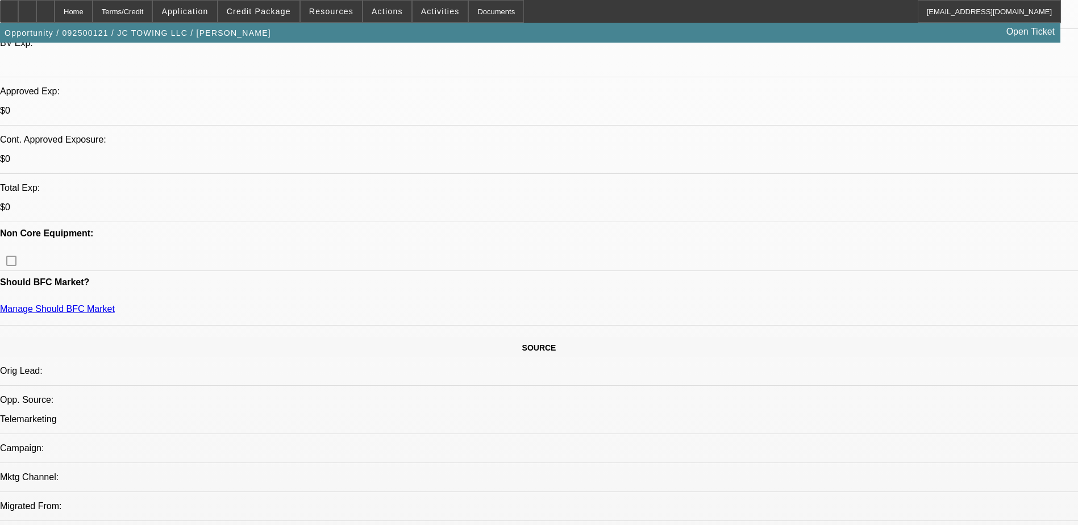
scroll to position [114, 0]
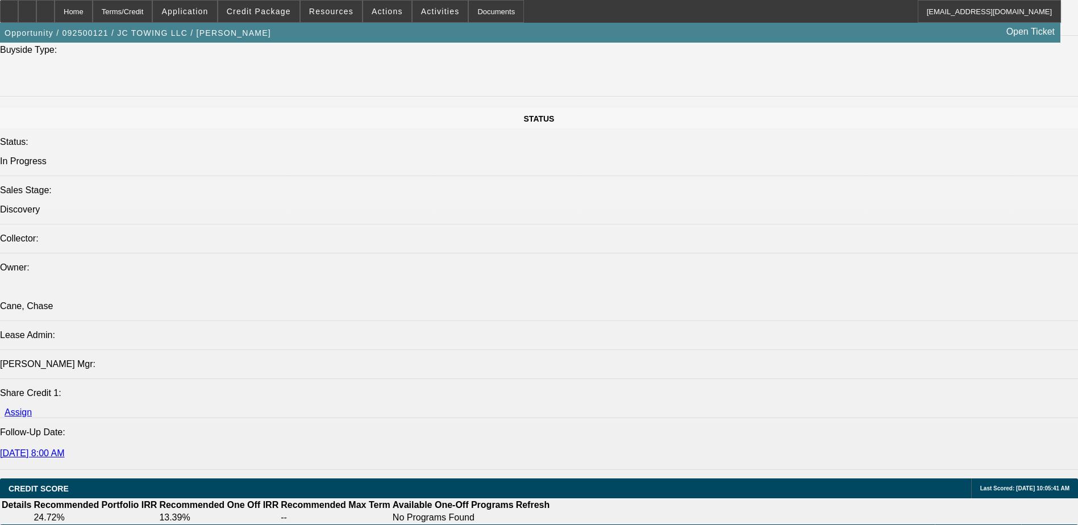
scroll to position [1137, 0]
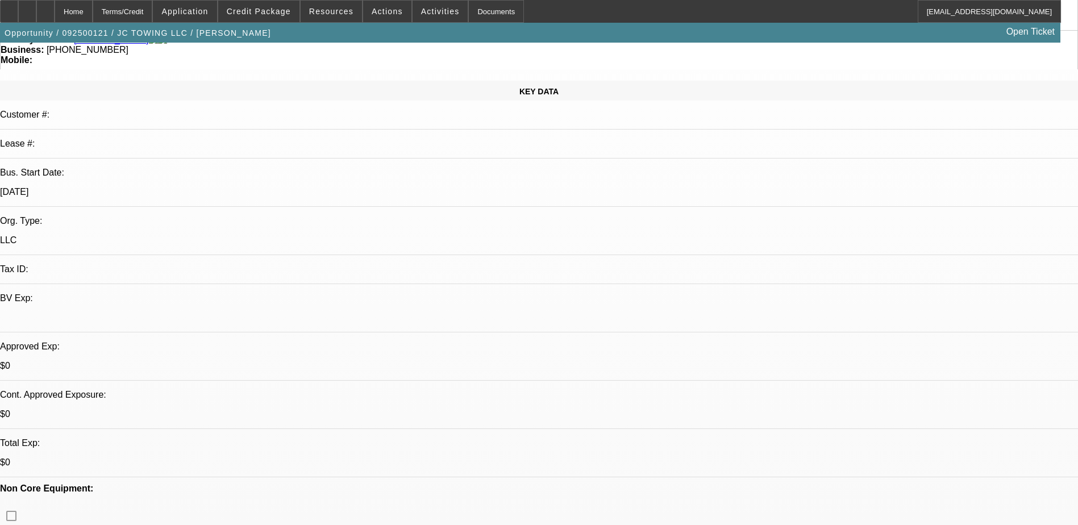
scroll to position [0, 0]
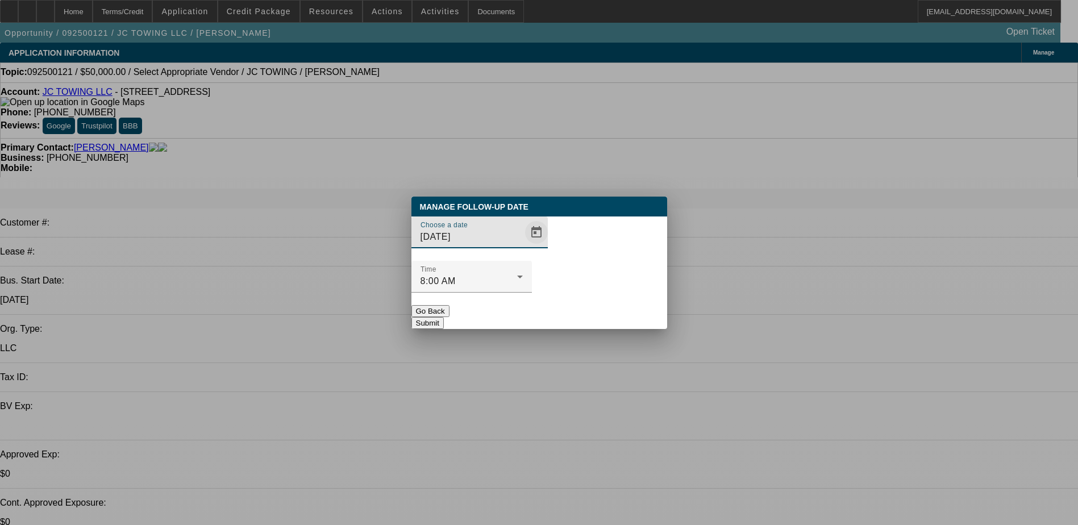
click at [523, 246] on span "Open calendar" at bounding box center [536, 232] width 27 height 27
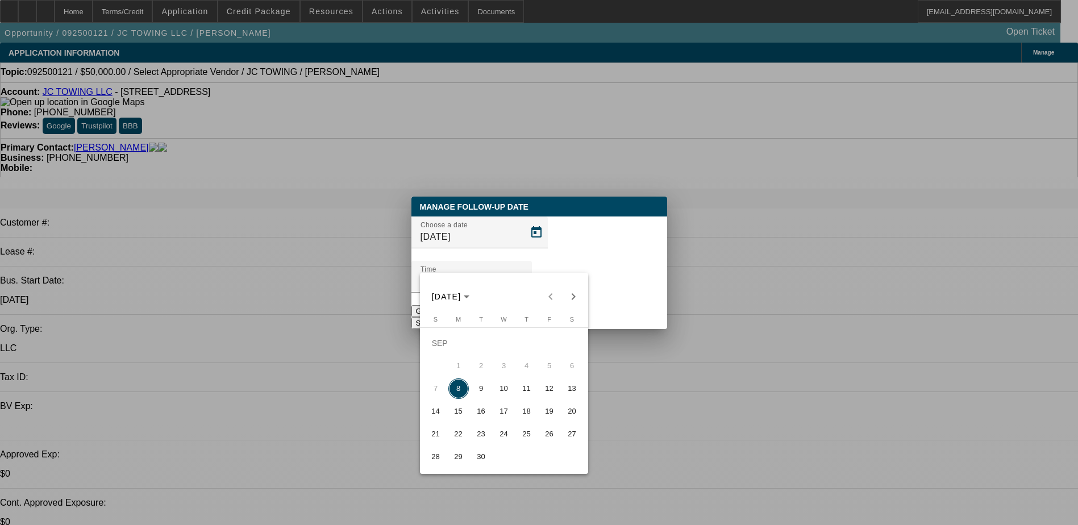
click at [456, 431] on span "22" at bounding box center [458, 434] width 20 height 20
type input "[DATE]"
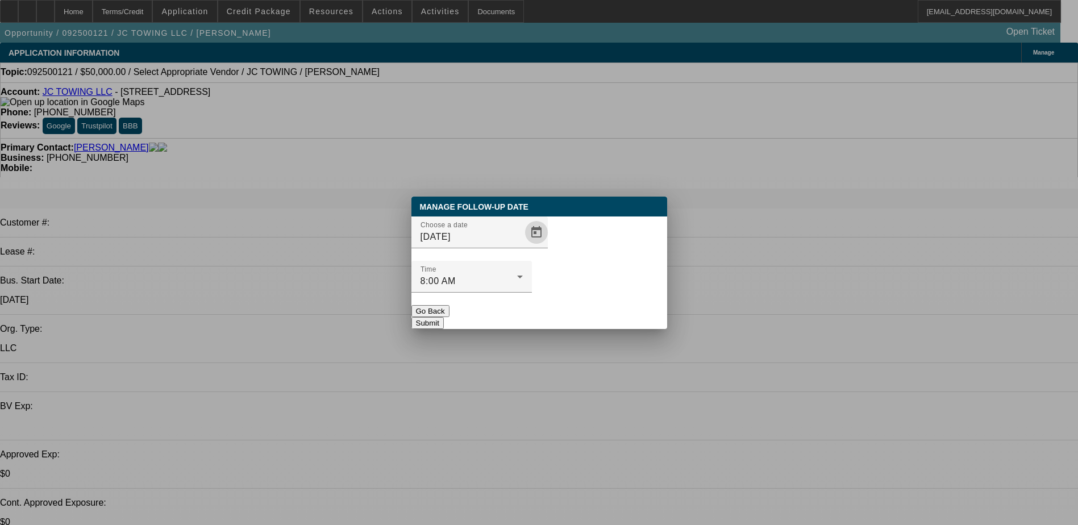
click at [444, 317] on button "Submit" at bounding box center [427, 323] width 32 height 12
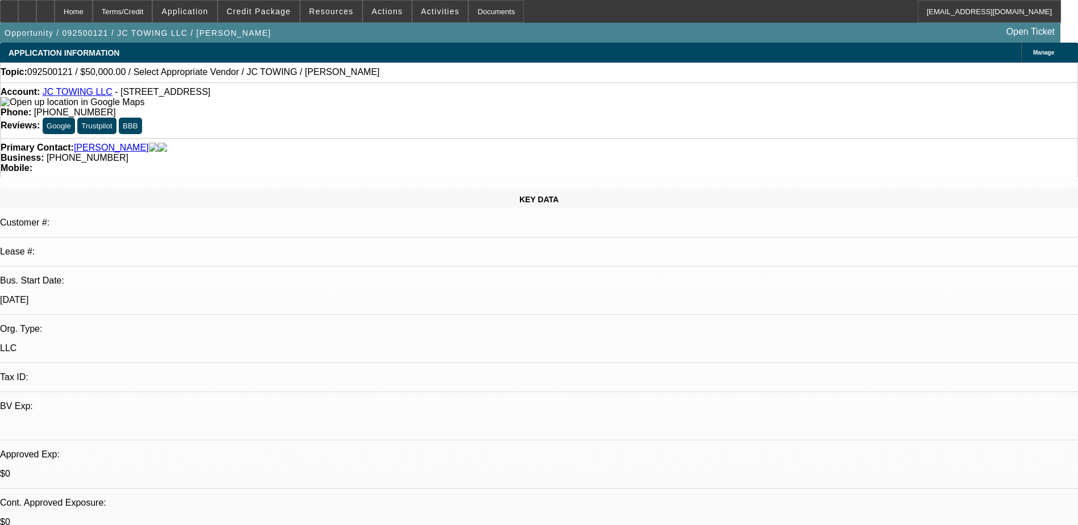
drag, startPoint x: 870, startPoint y: 188, endPoint x: 865, endPoint y: 193, distance: 6.8
radio input "true"
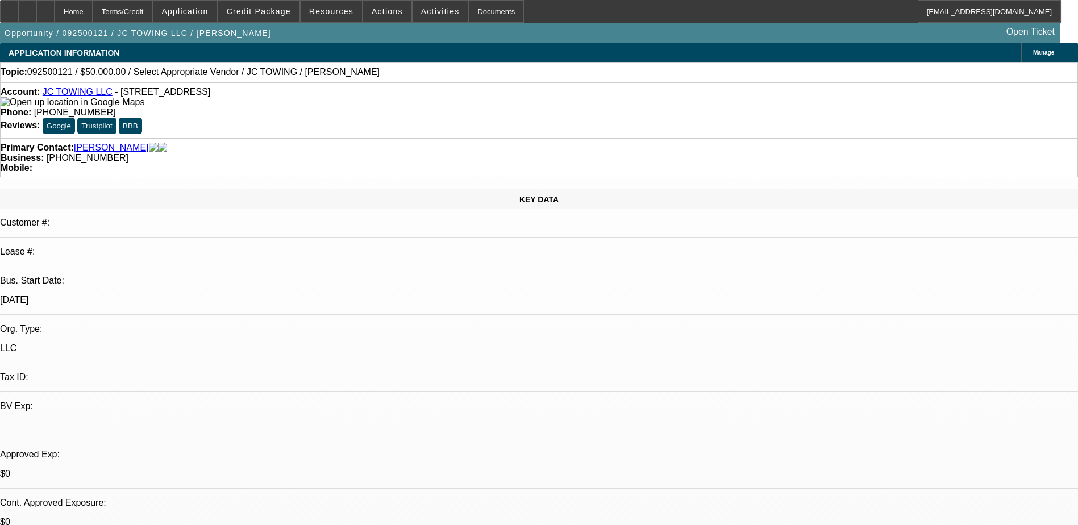
type textarea "need banks and tax id. hes going on vacay wont be back till 22nd."
radio input "true"
